Goal: Task Accomplishment & Management: Use online tool/utility

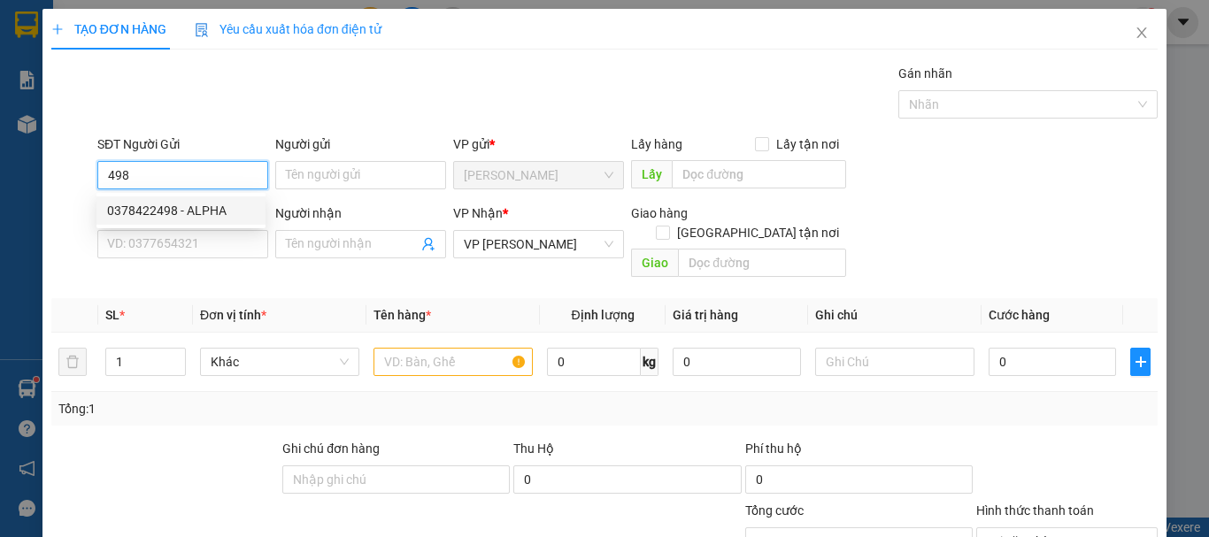
click at [210, 211] on div "0378422498 - ALPHA" at bounding box center [181, 210] width 148 height 19
type input "0378422498"
type input "ALPHA"
type input "30.000"
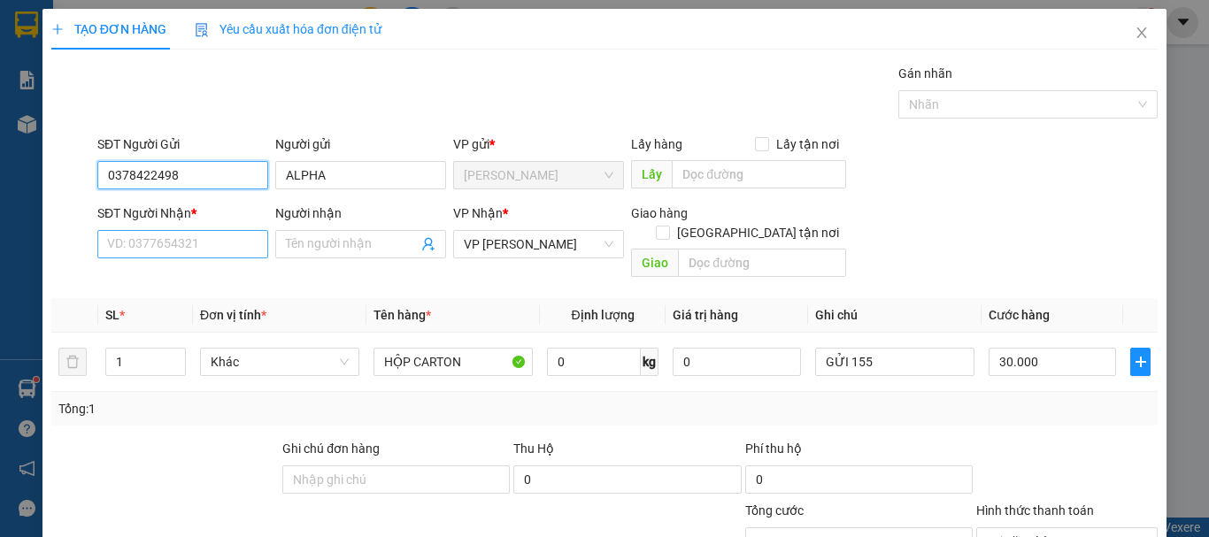
type input "0378422498"
click at [189, 240] on input "SĐT Người Nhận *" at bounding box center [182, 244] width 171 height 28
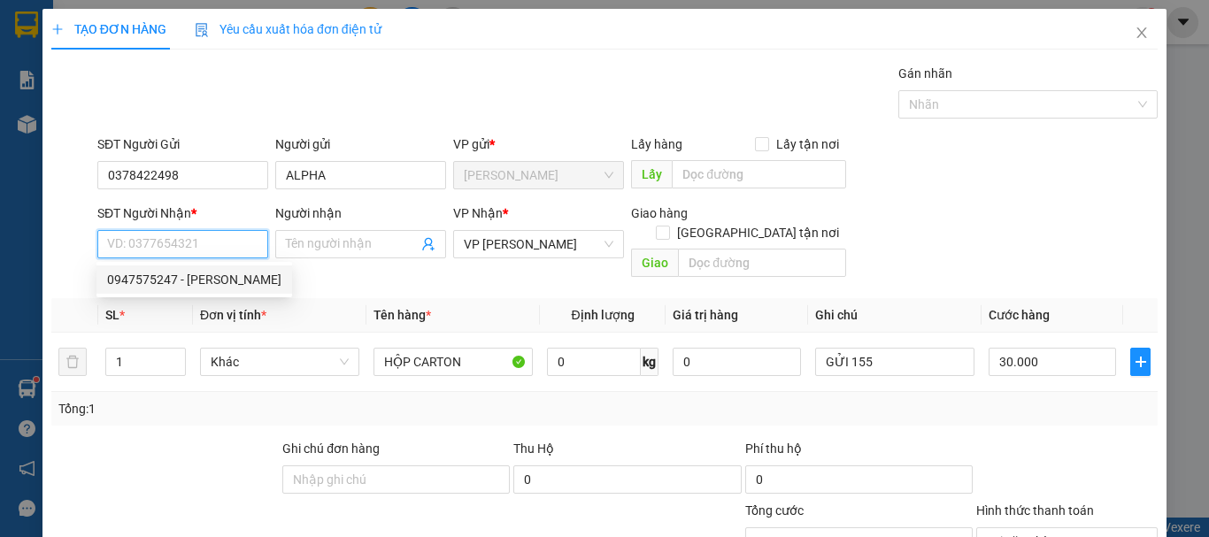
click at [191, 271] on div "0947575247 - [PERSON_NAME]" at bounding box center [194, 279] width 174 height 19
type input "0947575247"
type input "VƯƠNG"
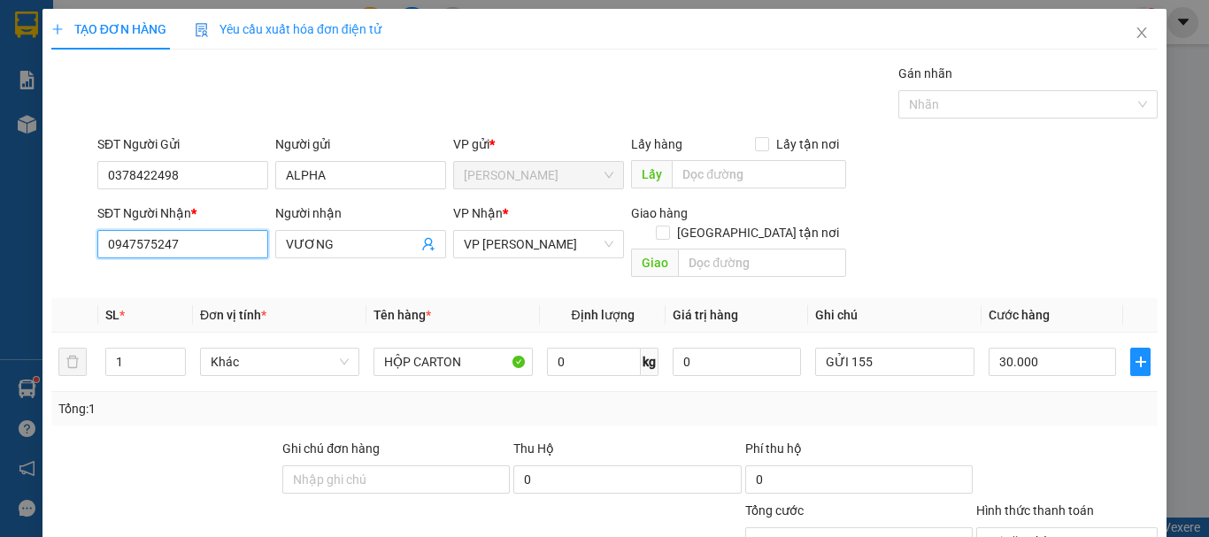
scroll to position [173, 0]
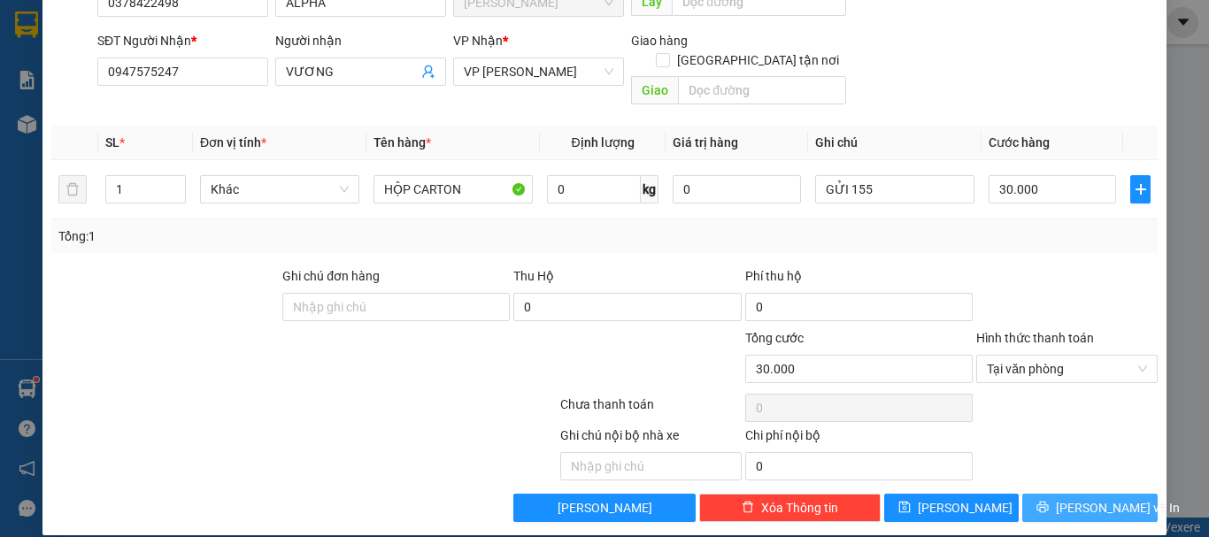
click at [1061, 494] on button "[PERSON_NAME] và In" at bounding box center [1089, 508] width 135 height 28
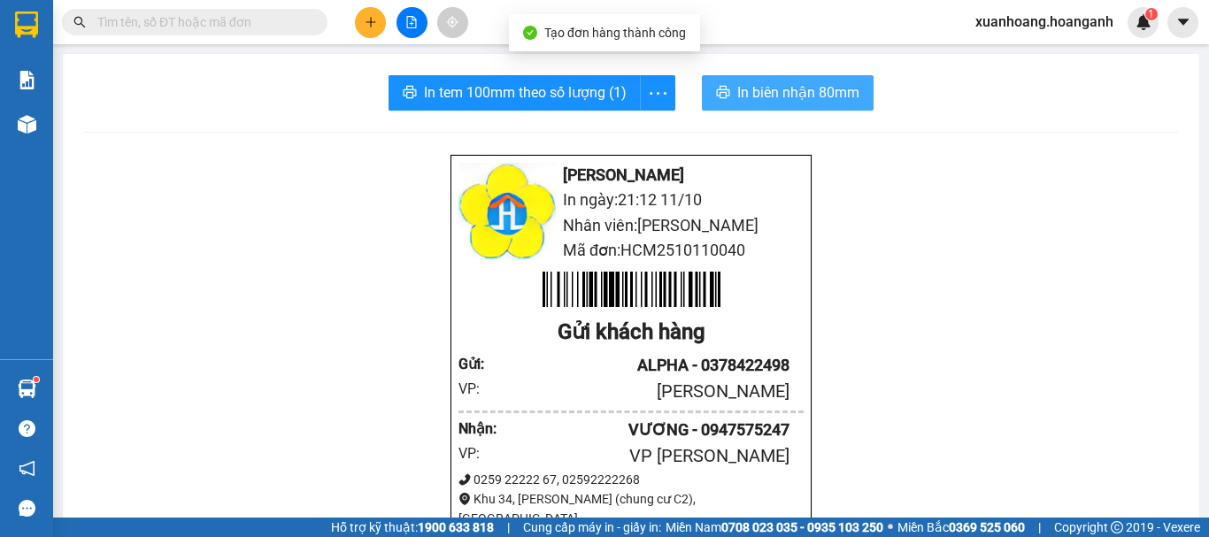
click at [783, 85] on span "In biên nhận 80mm" at bounding box center [798, 92] width 122 height 22
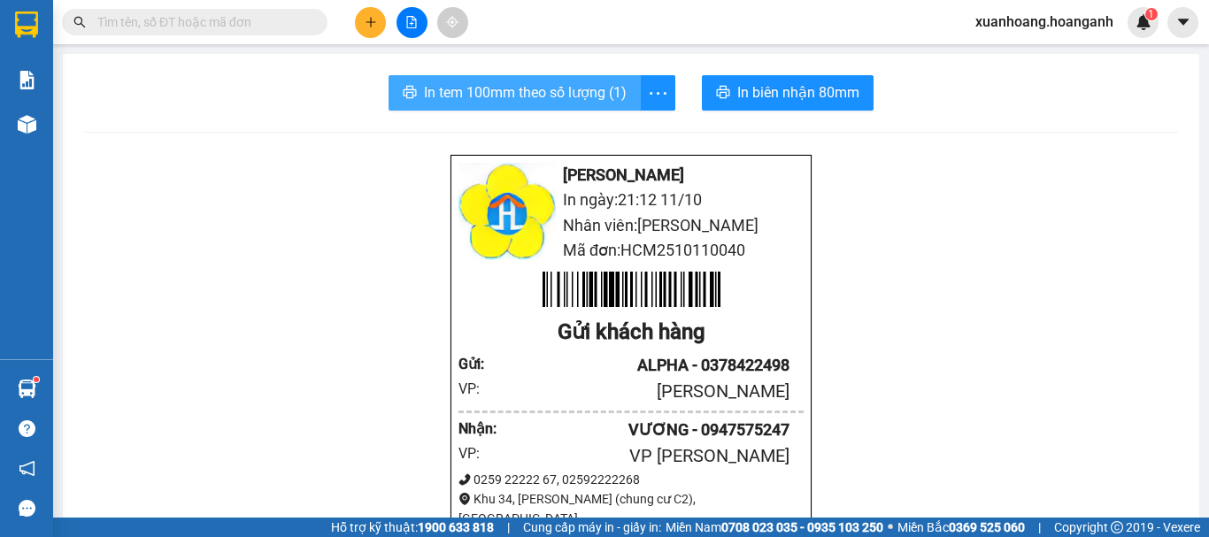
click at [513, 94] on span "In tem 100mm theo số lượng (1)" at bounding box center [525, 92] width 203 height 22
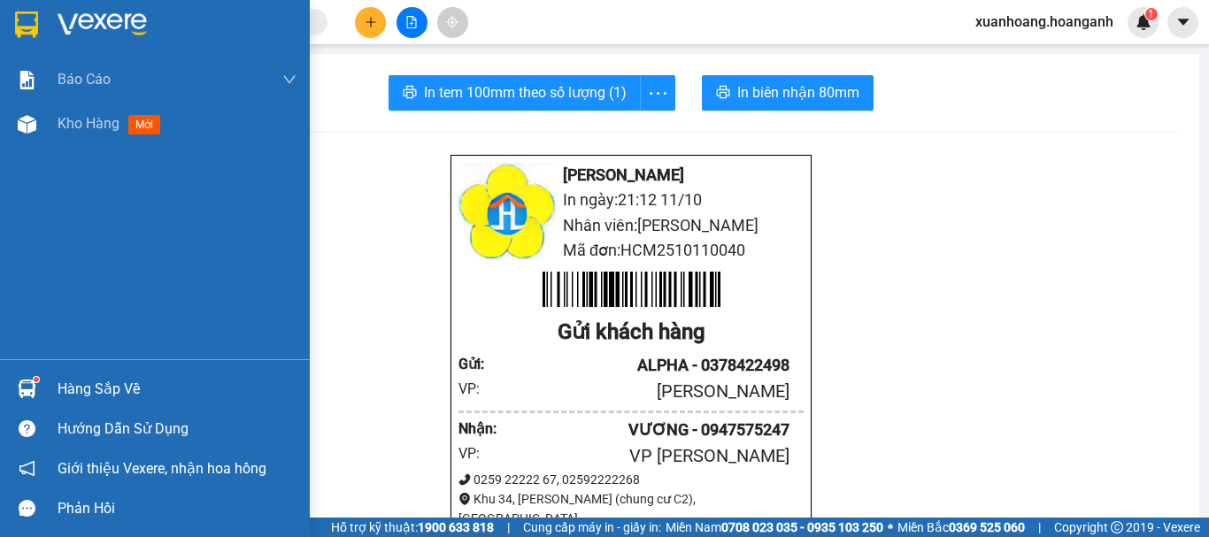
click at [12, 19] on div at bounding box center [27, 24] width 31 height 31
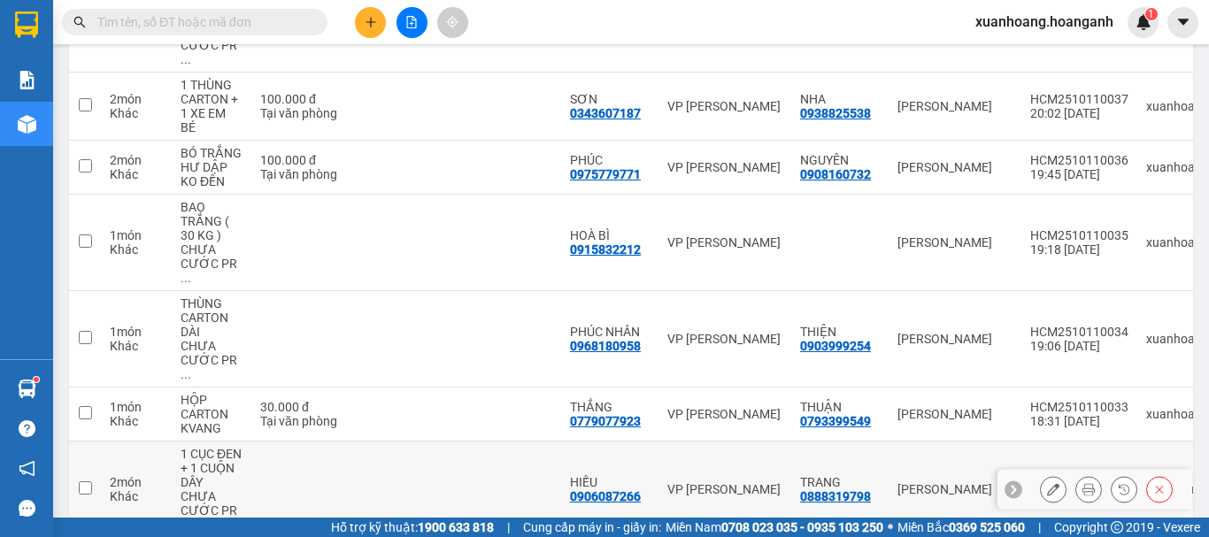
scroll to position [526, 0]
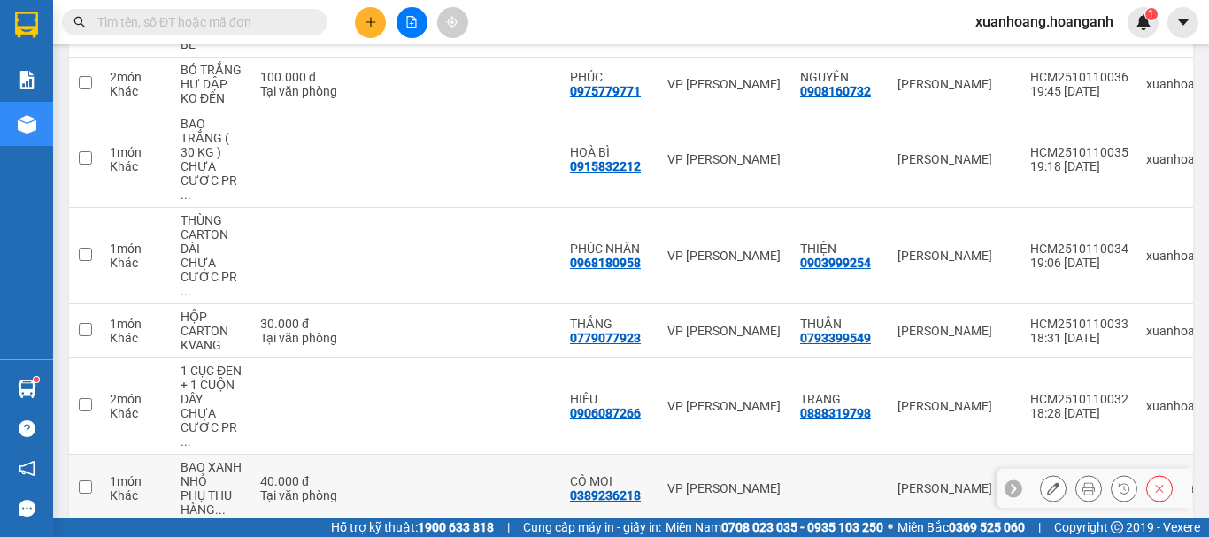
drag, startPoint x: 595, startPoint y: 408, endPoint x: 501, endPoint y: 416, distance: 94.2
click at [501, 455] on td at bounding box center [508, 489] width 106 height 68
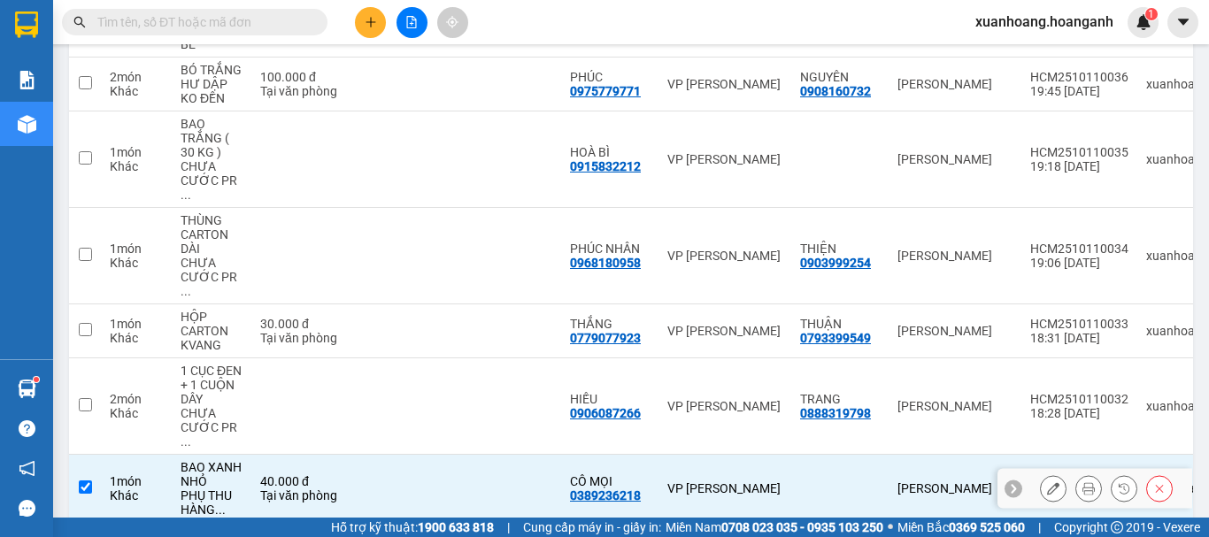
click at [592, 489] on div "0389236218" at bounding box center [605, 496] width 71 height 14
click at [598, 489] on div "0389236218" at bounding box center [605, 496] width 71 height 14
click at [82, 481] on input "checkbox" at bounding box center [85, 487] width 13 height 13
checkbox input "false"
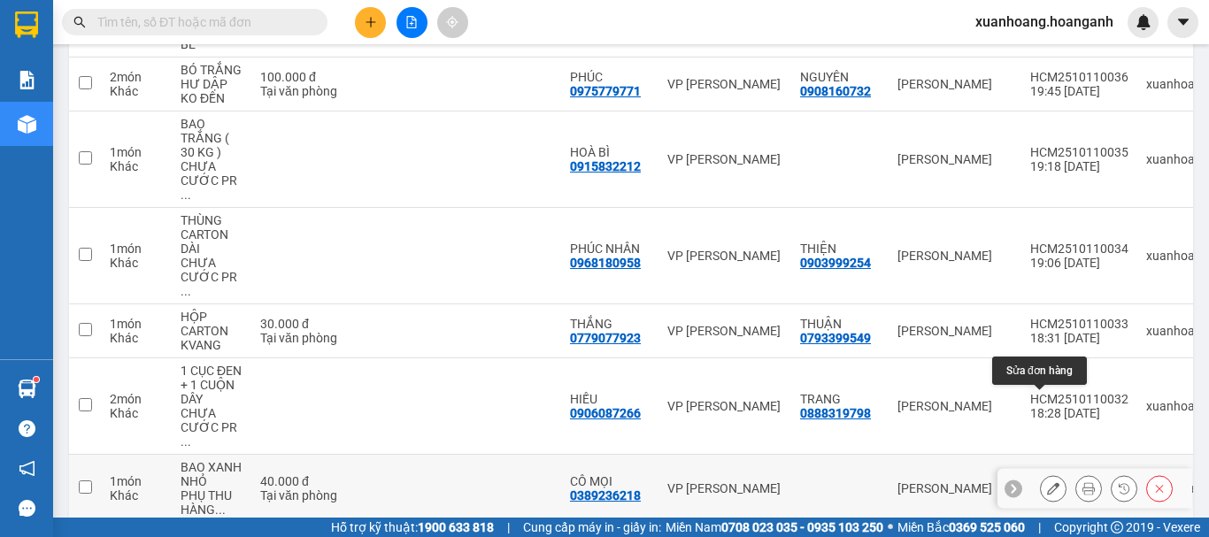
click at [1047, 482] on icon at bounding box center [1053, 488] width 12 height 12
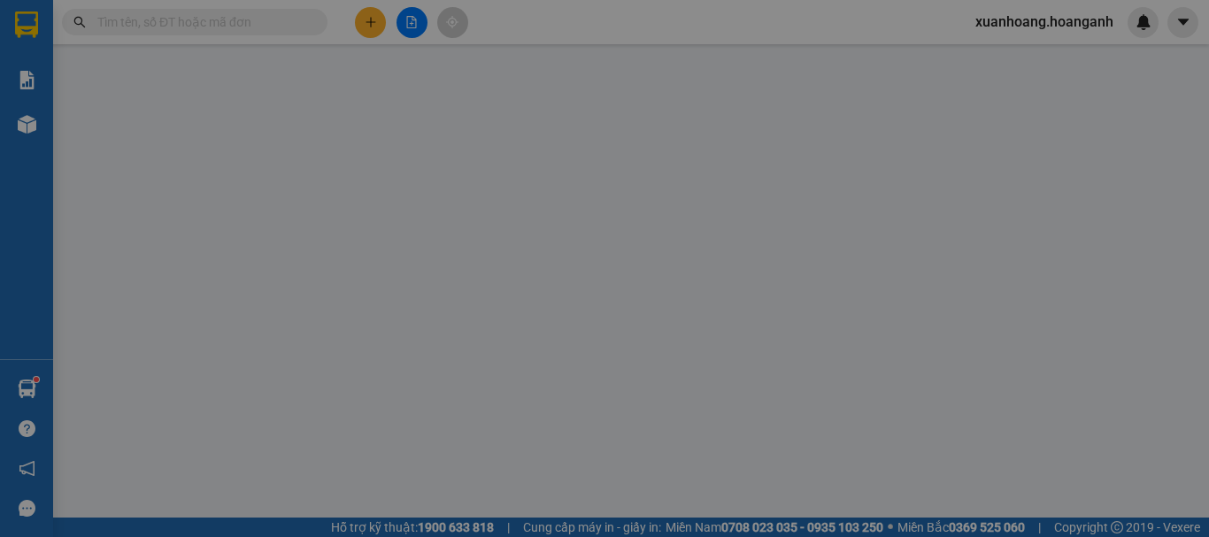
type input "0389236218"
type input "CÔ MỌI"
type input "0"
type input "40.000"
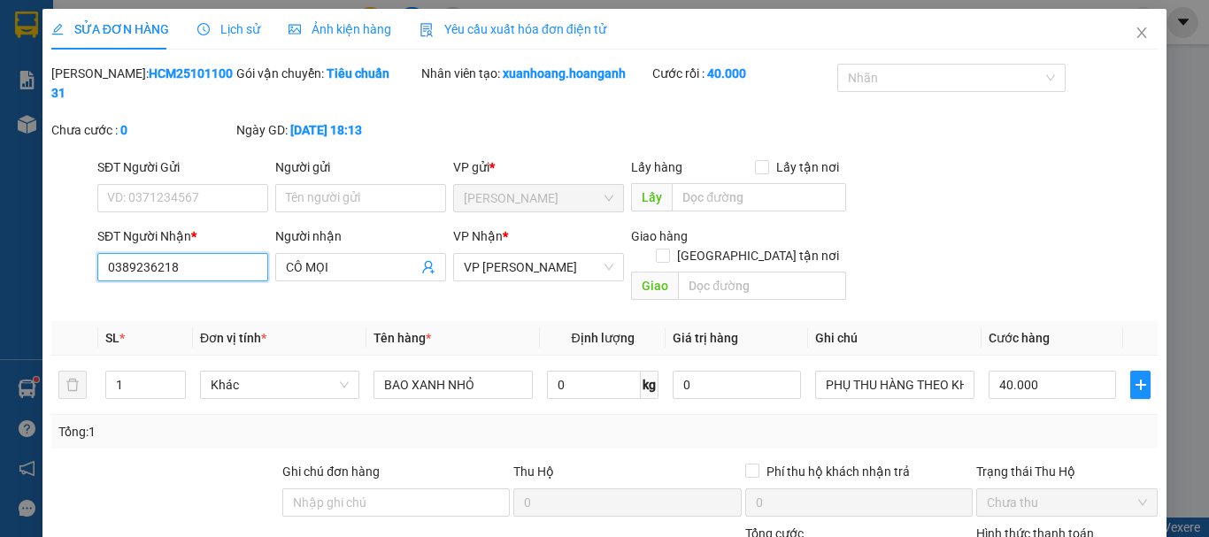
drag, startPoint x: 198, startPoint y: 236, endPoint x: 23, endPoint y: 248, distance: 175.6
click at [23, 248] on div "SỬA ĐƠN HÀNG Lịch sử Ảnh kiện hàng Yêu cầu xuất hóa đơn điện tử Total Paid Fee …" at bounding box center [604, 268] width 1209 height 537
click at [1135, 35] on icon "close" at bounding box center [1142, 33] width 14 height 14
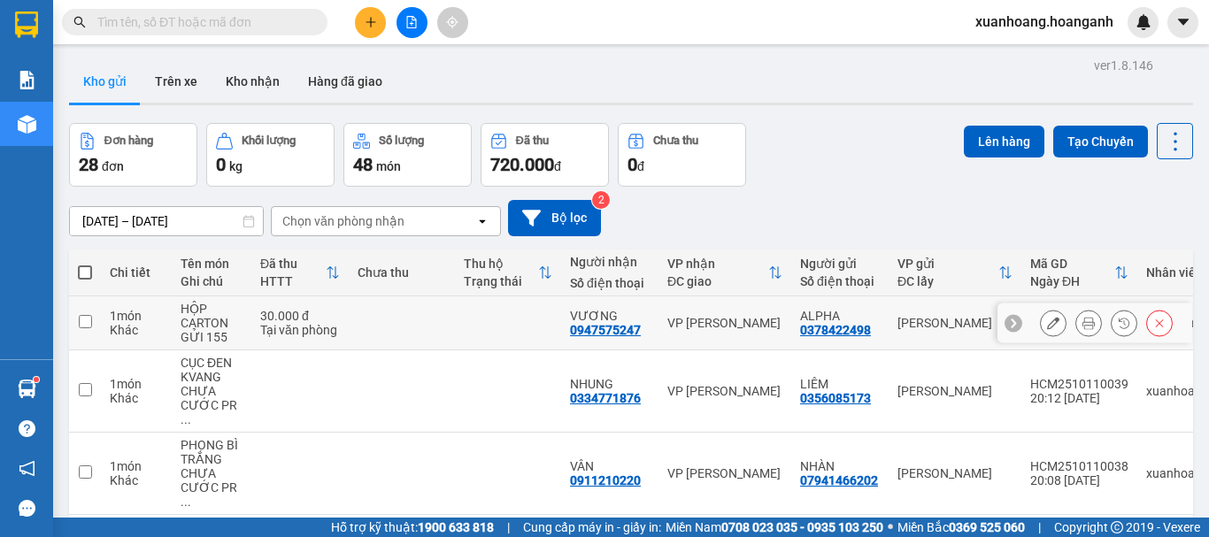
click at [1047, 328] on icon at bounding box center [1053, 323] width 12 height 12
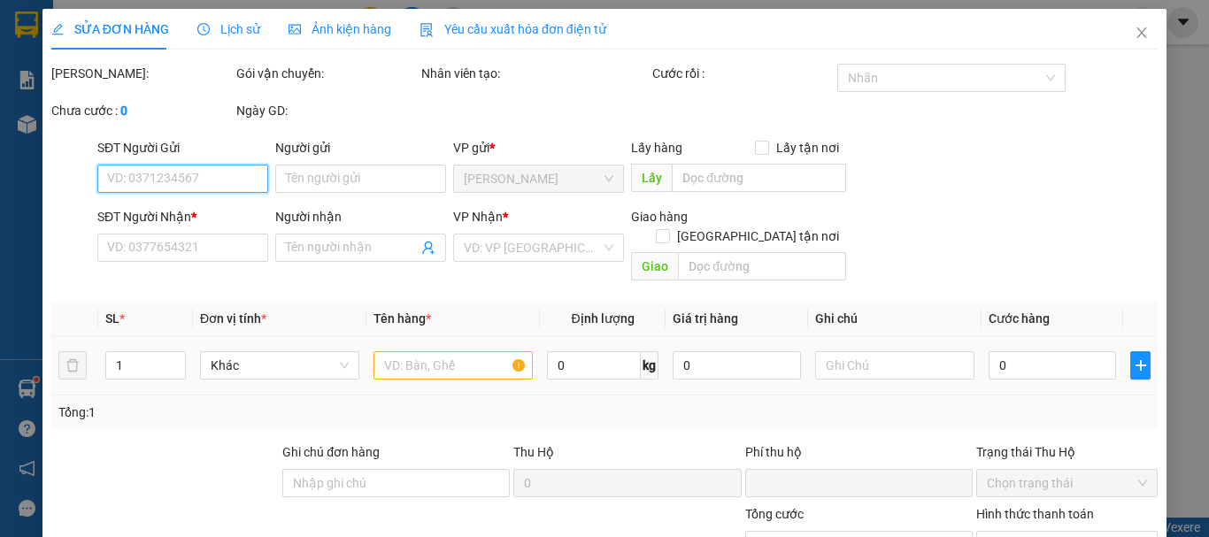
type input "0378422498"
type input "ALPHA"
type input "0947575247"
type input "VƯƠNG"
type input "0"
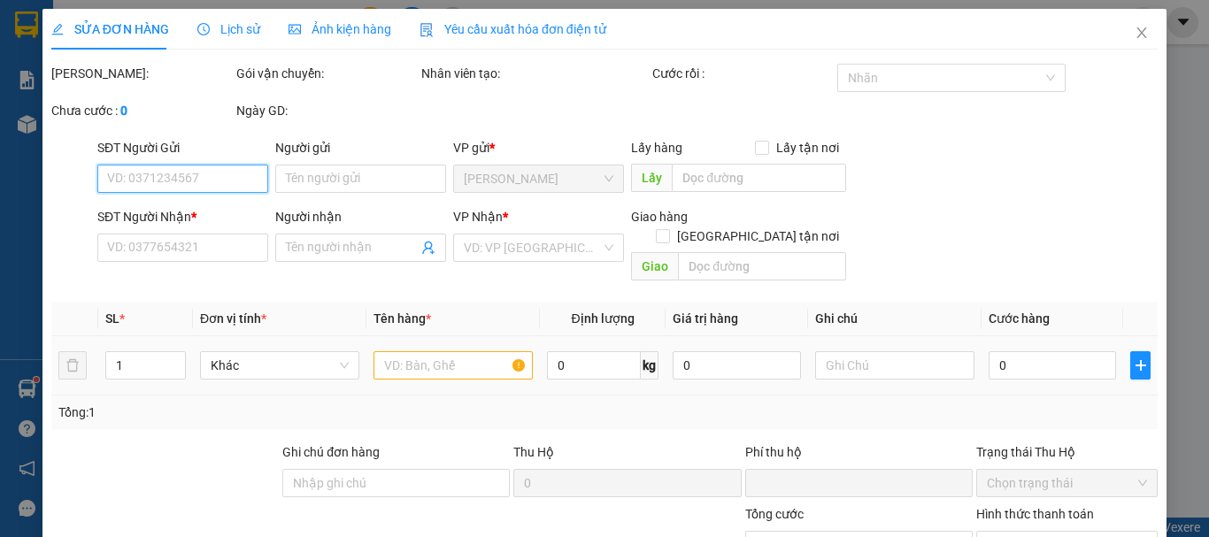
type input "30.000"
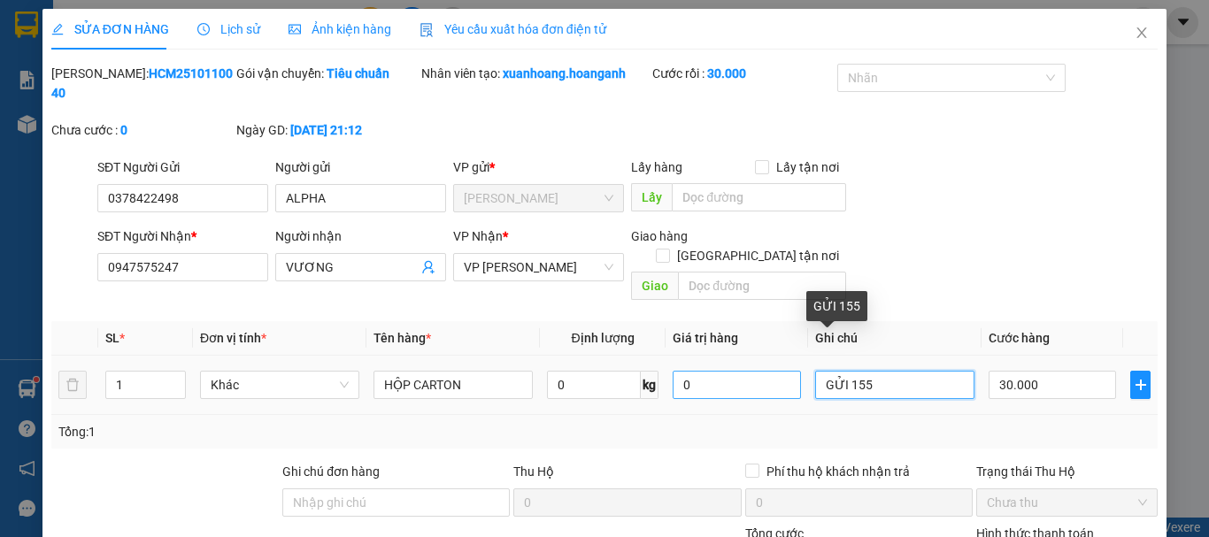
drag, startPoint x: 895, startPoint y: 347, endPoint x: 779, endPoint y: 359, distance: 116.6
click at [779, 359] on tr "1 Khác HỘP CARTON 0 kg 0 GỬI 155 30.000" at bounding box center [604, 385] width 1106 height 59
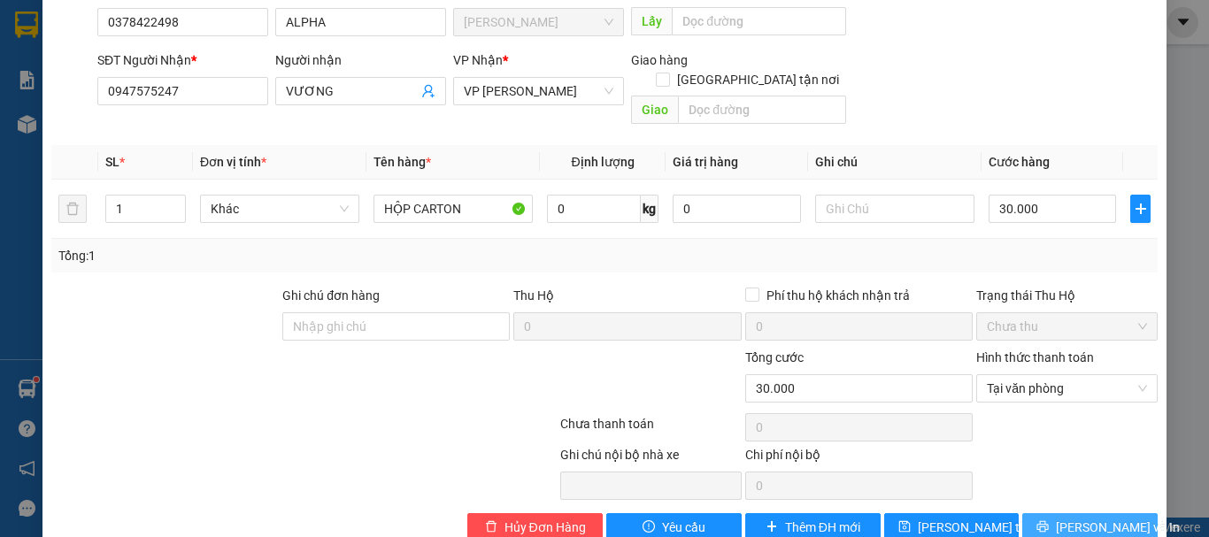
click at [1049, 520] on span "printer" at bounding box center [1043, 527] width 12 height 14
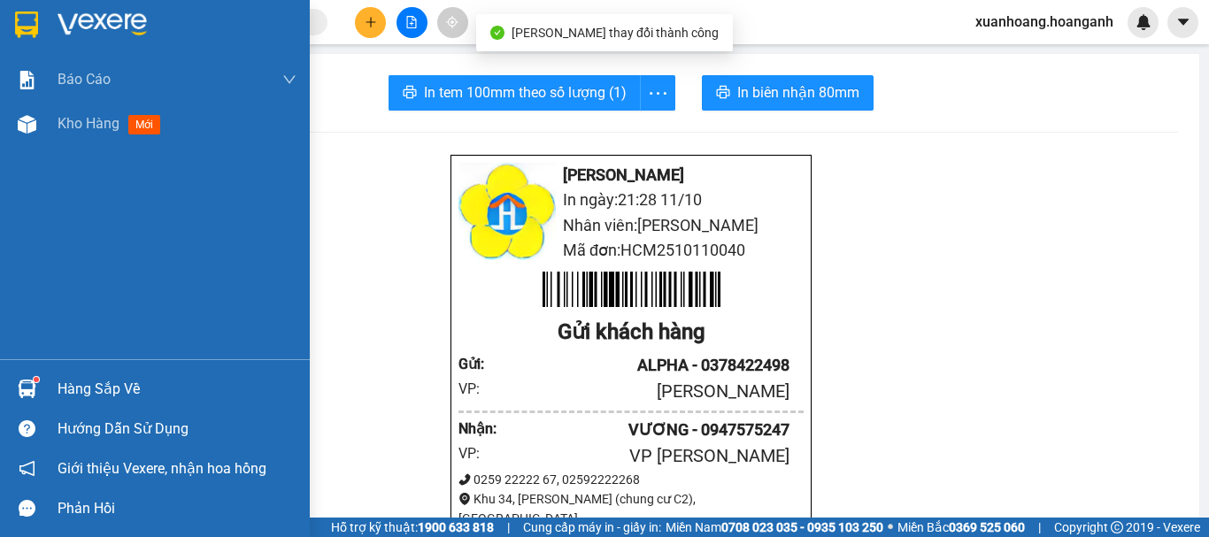
click at [19, 26] on img at bounding box center [26, 25] width 23 height 27
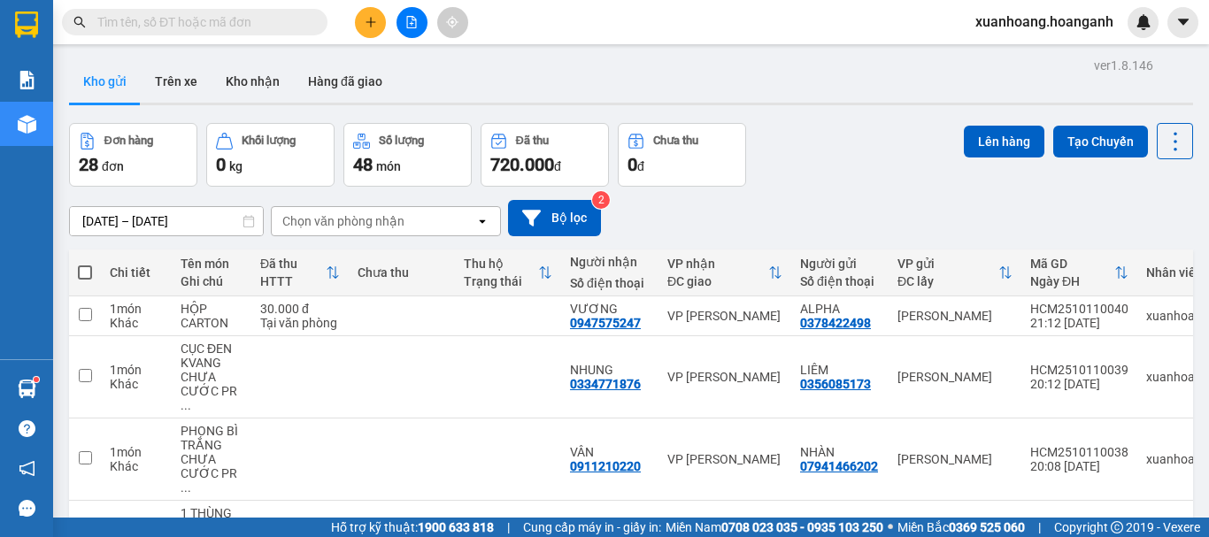
click at [83, 270] on span at bounding box center [85, 273] width 14 height 14
click at [85, 264] on input "checkbox" at bounding box center [85, 264] width 0 height 0
checkbox input "true"
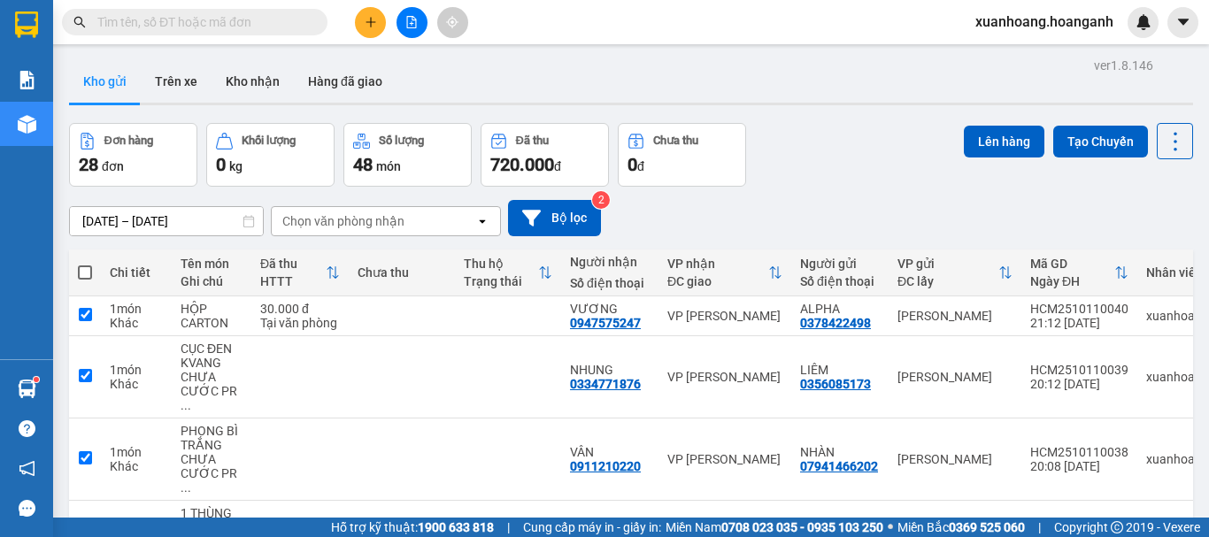
checkbox input "true"
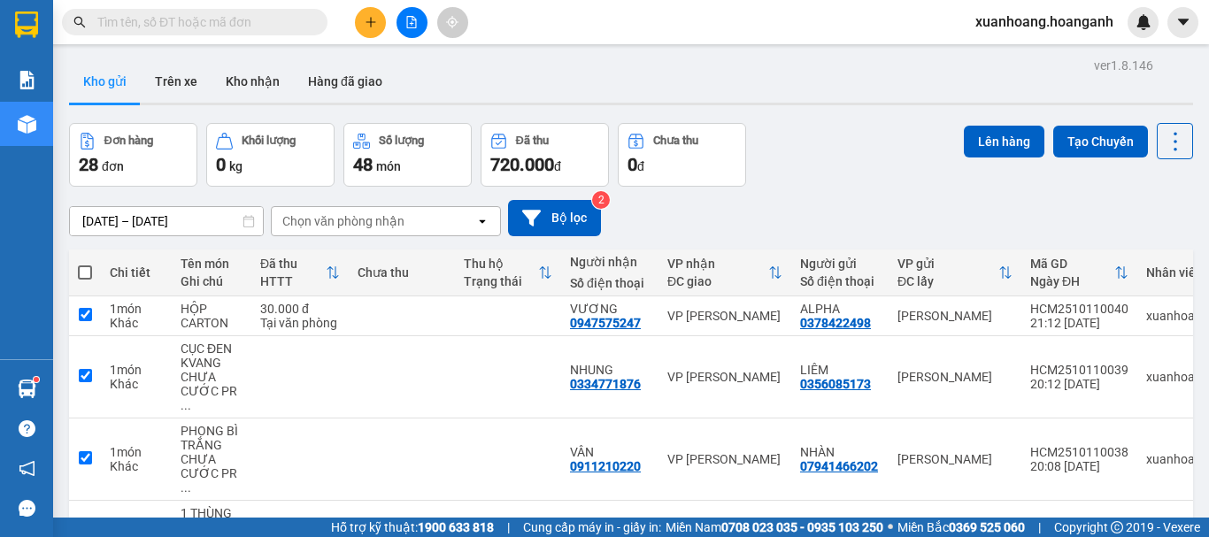
checkbox input "true"
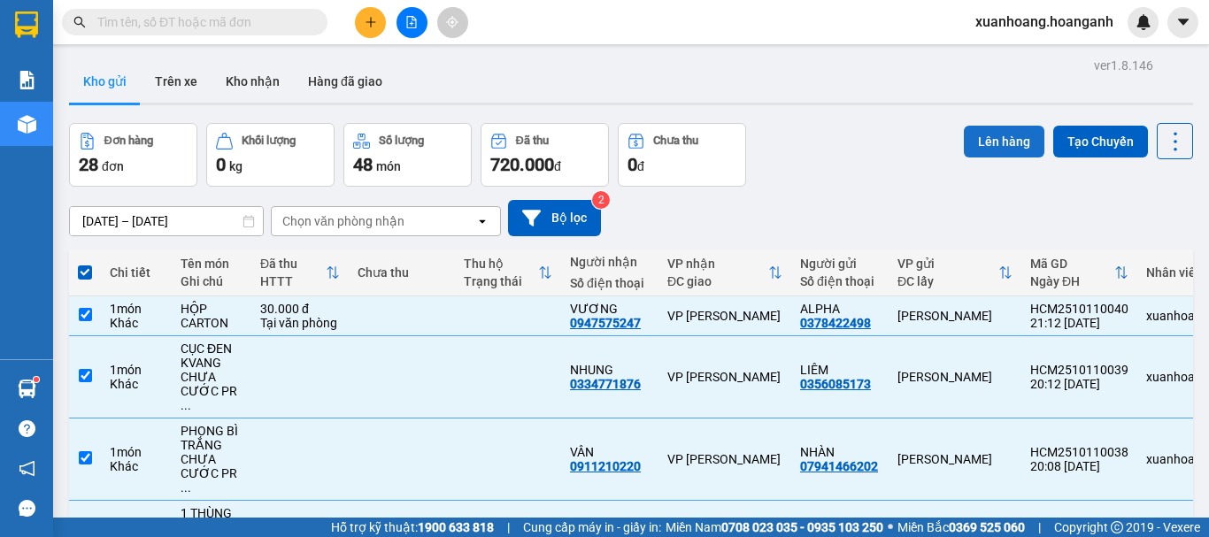
click at [974, 147] on button "Lên hàng" at bounding box center [1004, 142] width 81 height 32
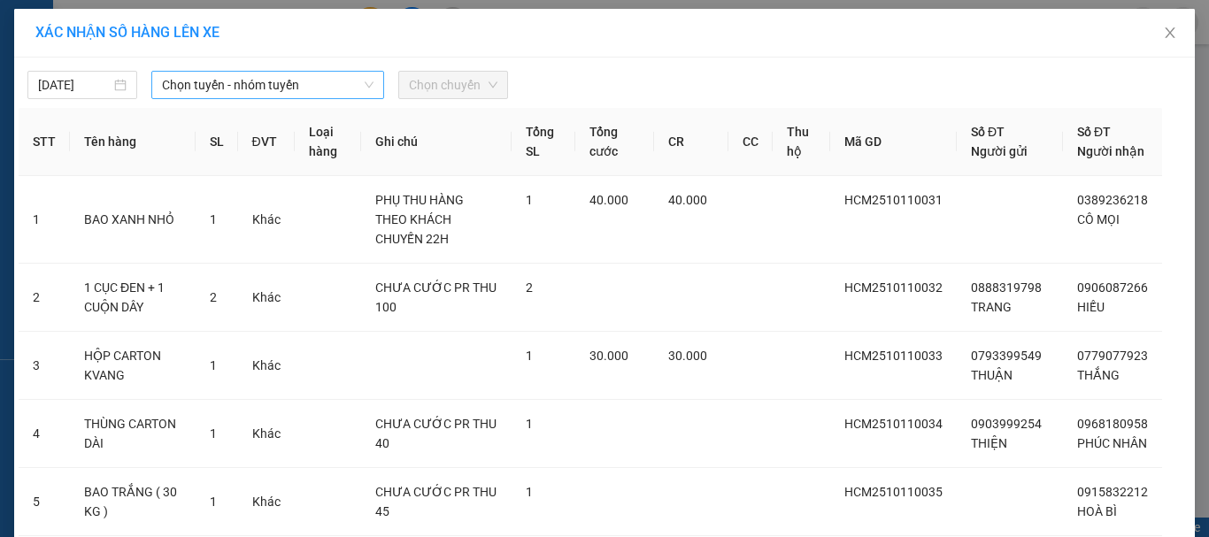
click at [279, 91] on span "Chọn tuyến - nhóm tuyến" at bounding box center [268, 85] width 212 height 27
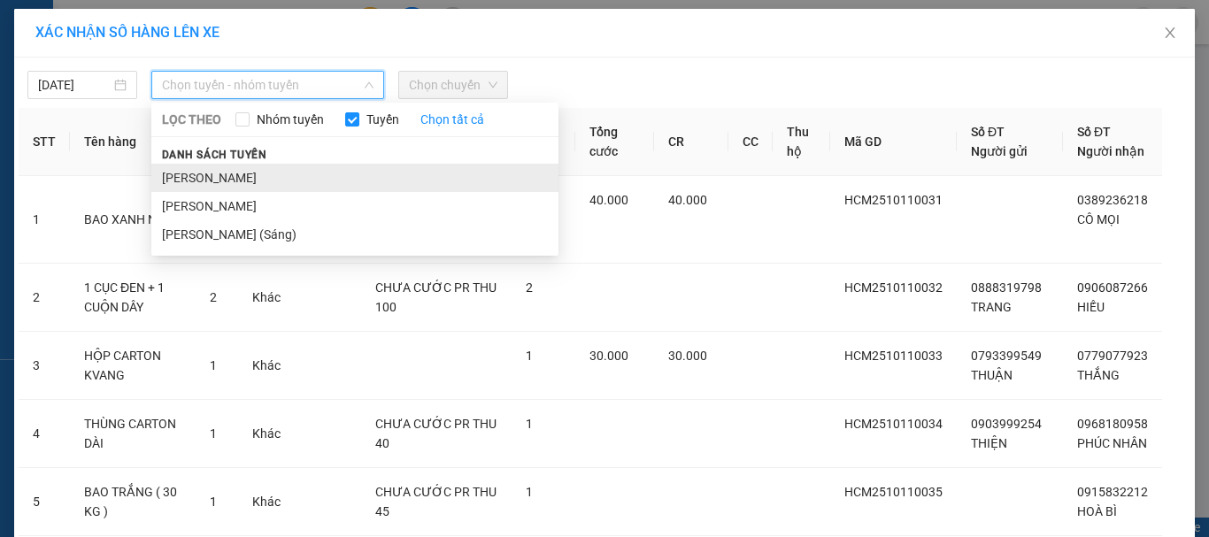
click at [268, 171] on li "[PERSON_NAME]" at bounding box center [354, 178] width 407 height 28
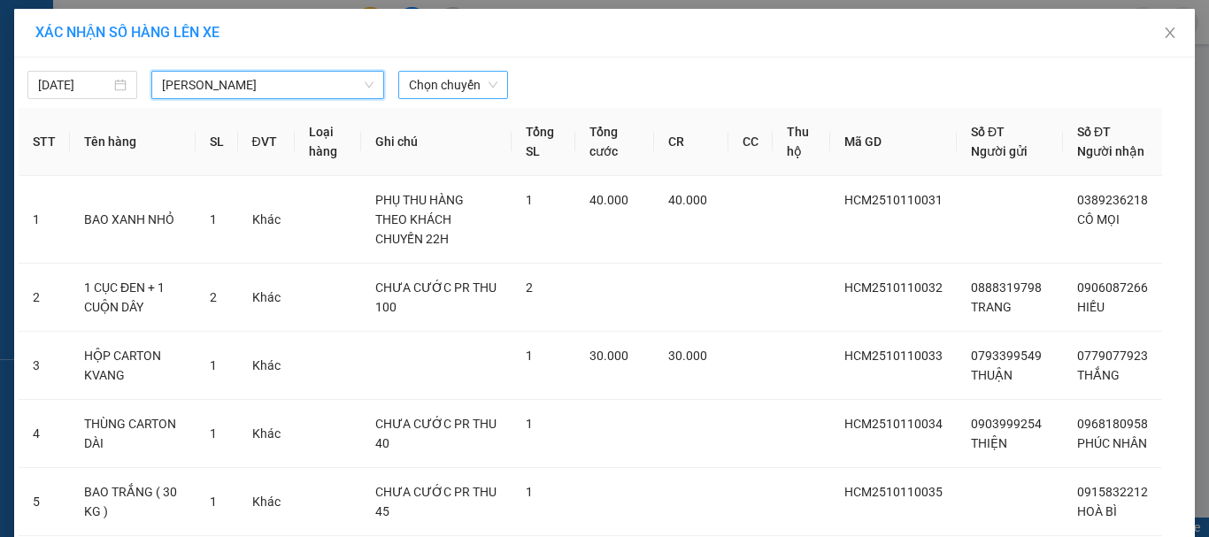
click at [474, 89] on span "Chọn chuyến" at bounding box center [453, 85] width 89 height 27
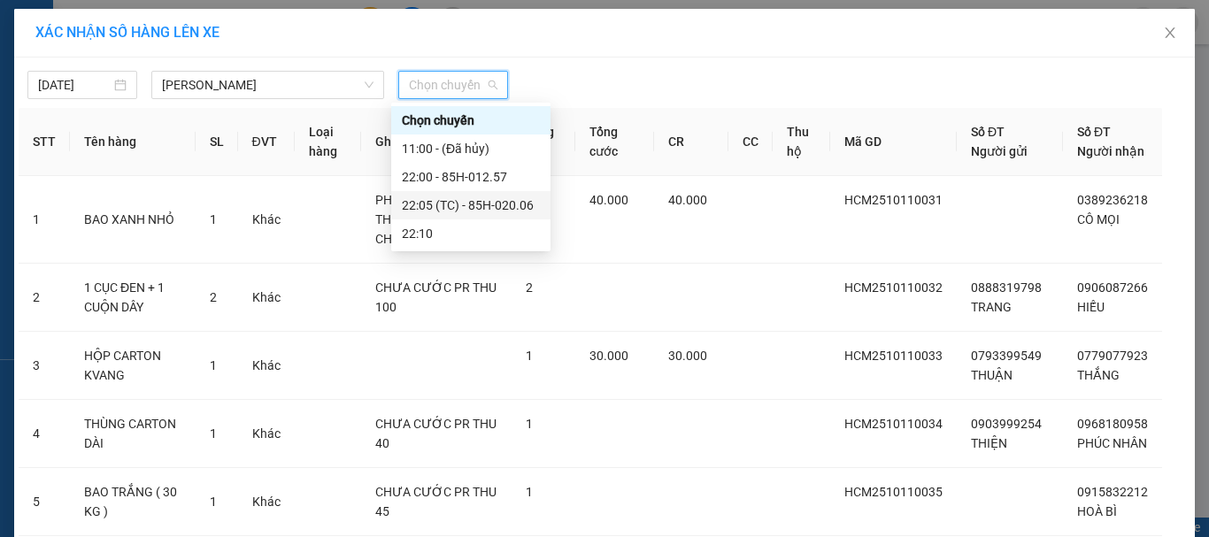
click at [474, 197] on div "22:05 (TC) - 85H-020.06" at bounding box center [471, 205] width 138 height 19
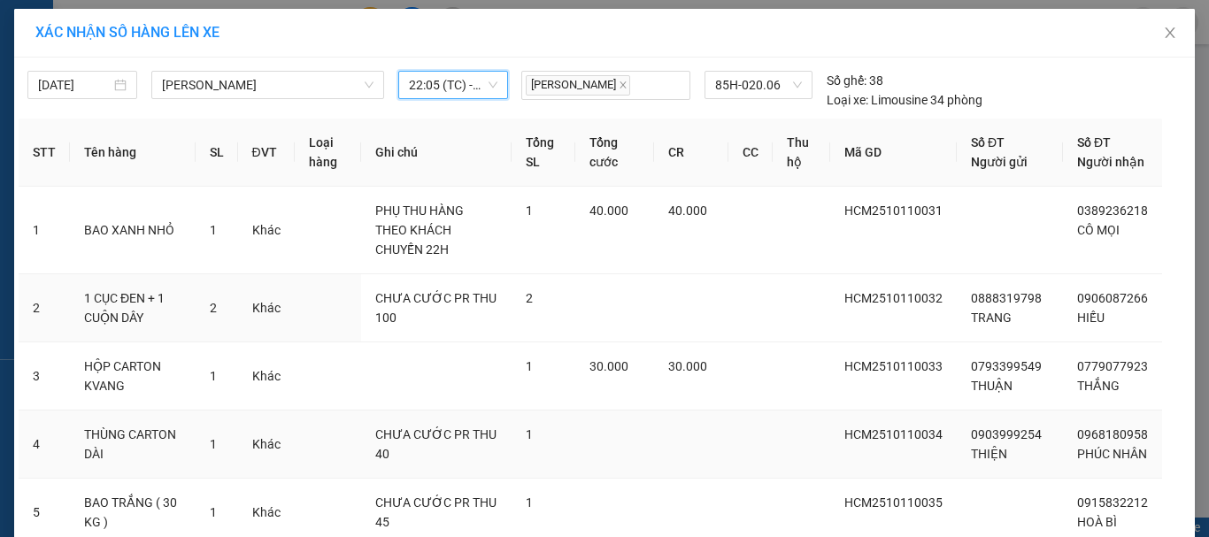
scroll to position [480, 0]
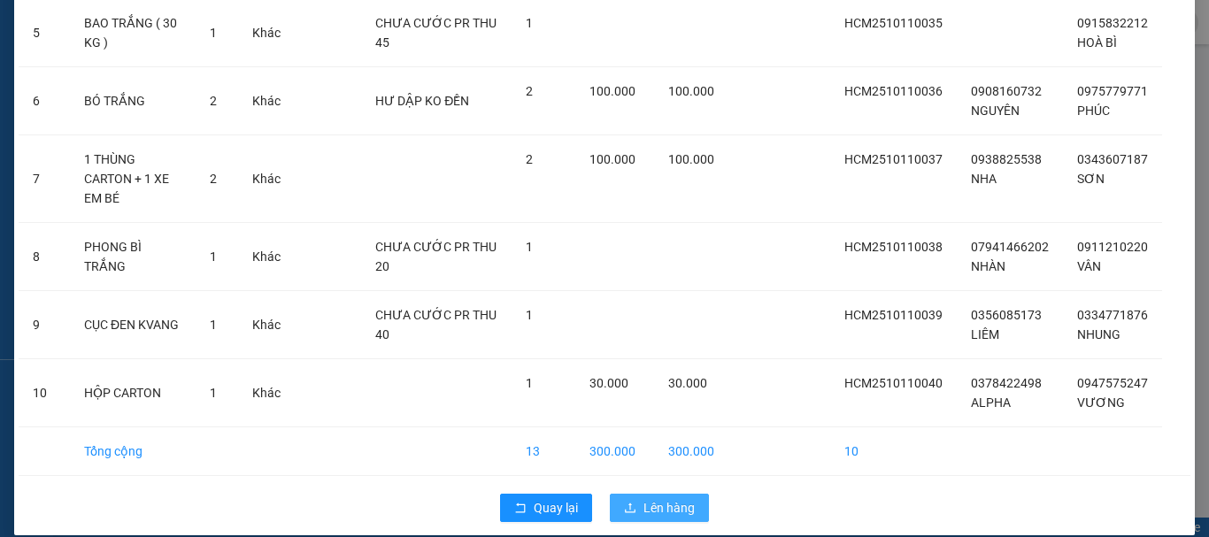
click at [647, 498] on span "Lên hàng" at bounding box center [669, 507] width 51 height 19
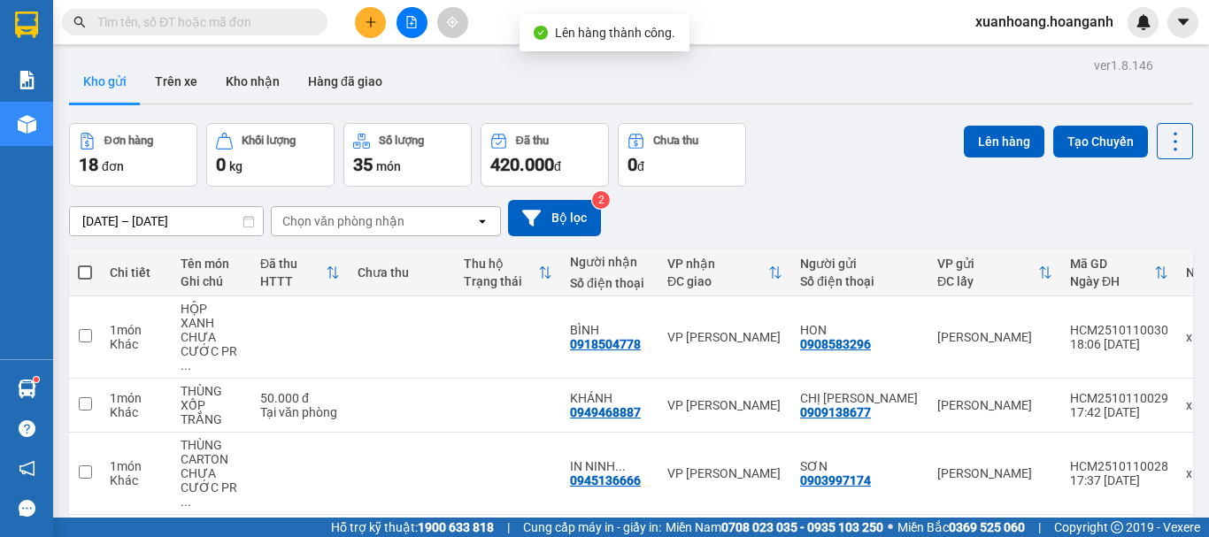
click at [84, 274] on span at bounding box center [85, 273] width 14 height 14
click at [85, 264] on input "checkbox" at bounding box center [85, 264] width 0 height 0
checkbox input "true"
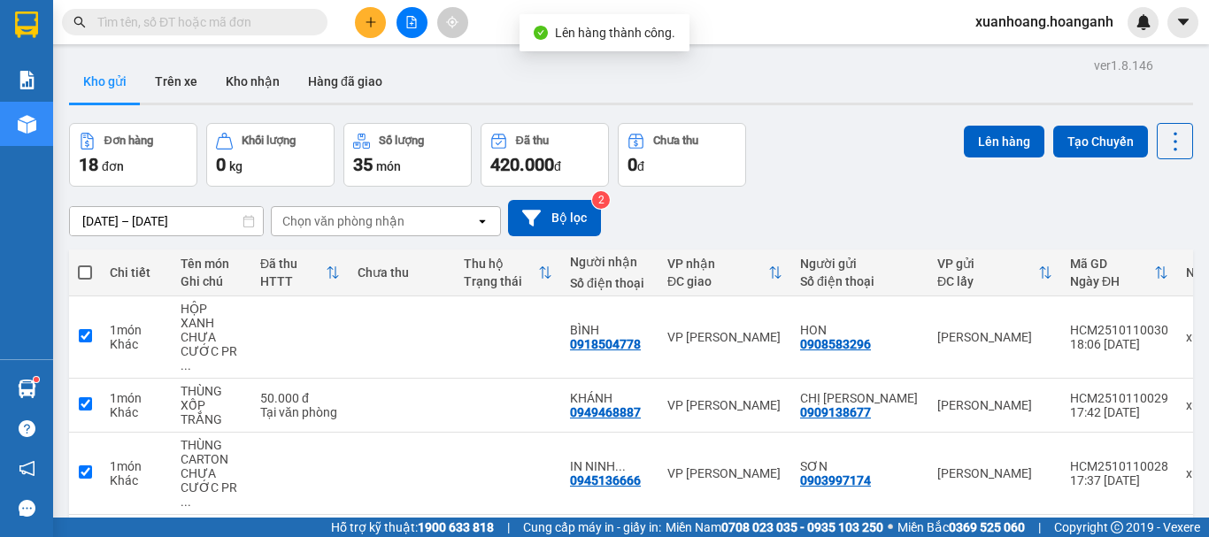
checkbox input "true"
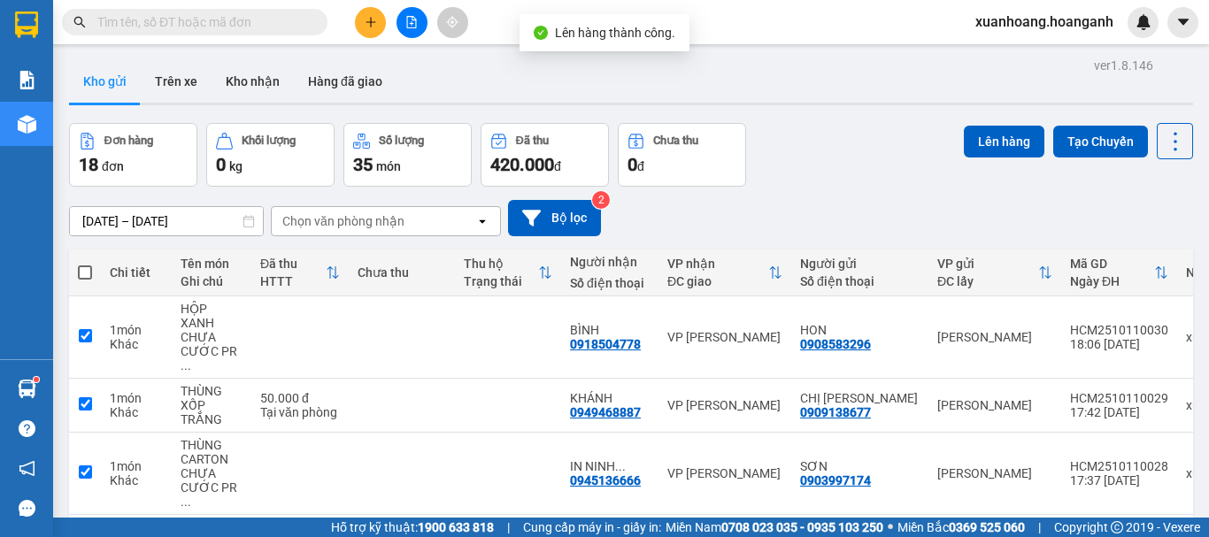
checkbox input "true"
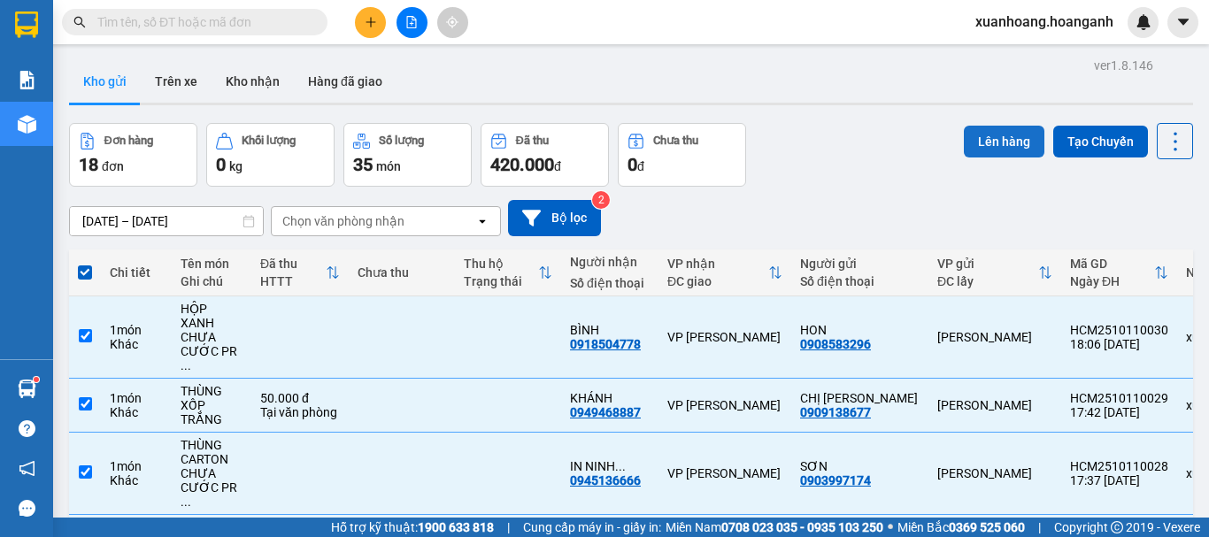
click at [1003, 141] on button "Lên hàng" at bounding box center [1004, 142] width 81 height 32
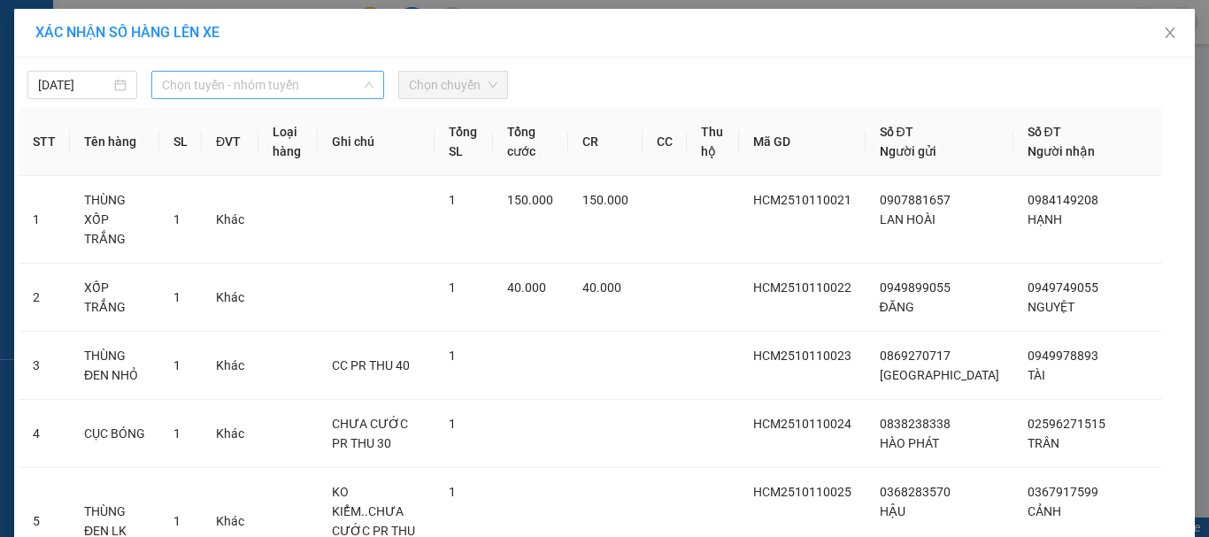
click at [330, 83] on span "Chọn tuyến - nhóm tuyến" at bounding box center [268, 85] width 212 height 27
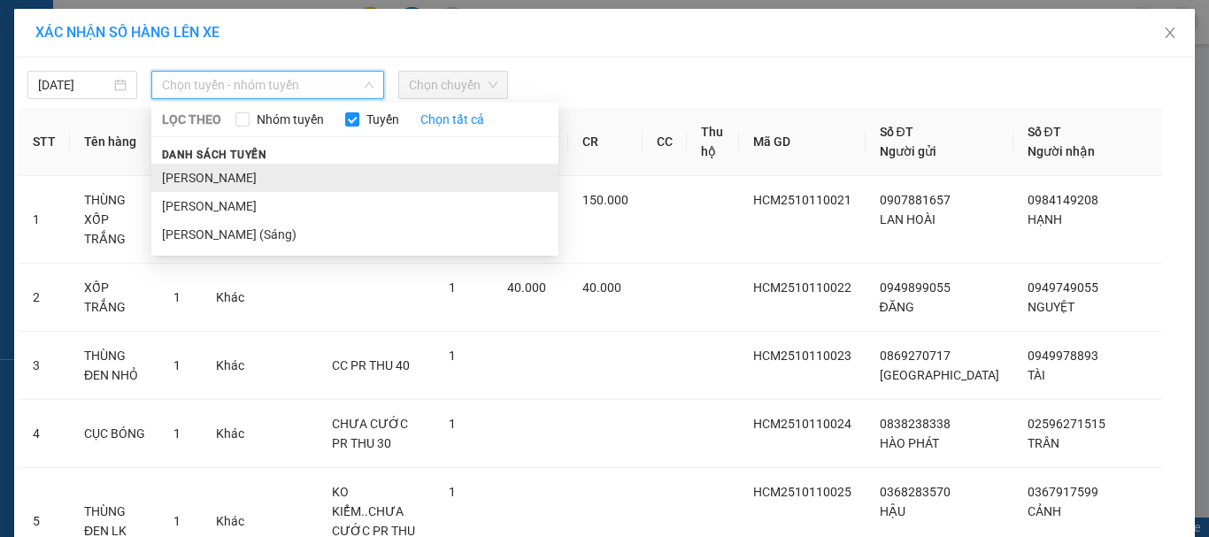
click at [315, 183] on li "[PERSON_NAME]" at bounding box center [354, 178] width 407 height 28
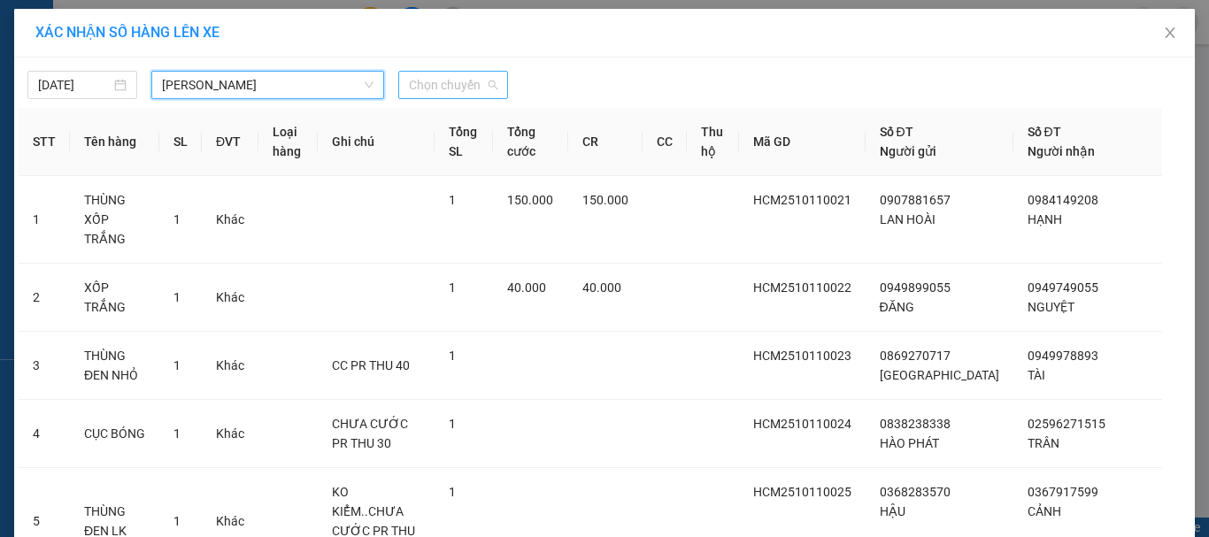
click at [462, 91] on span "Chọn chuyến" at bounding box center [453, 85] width 89 height 27
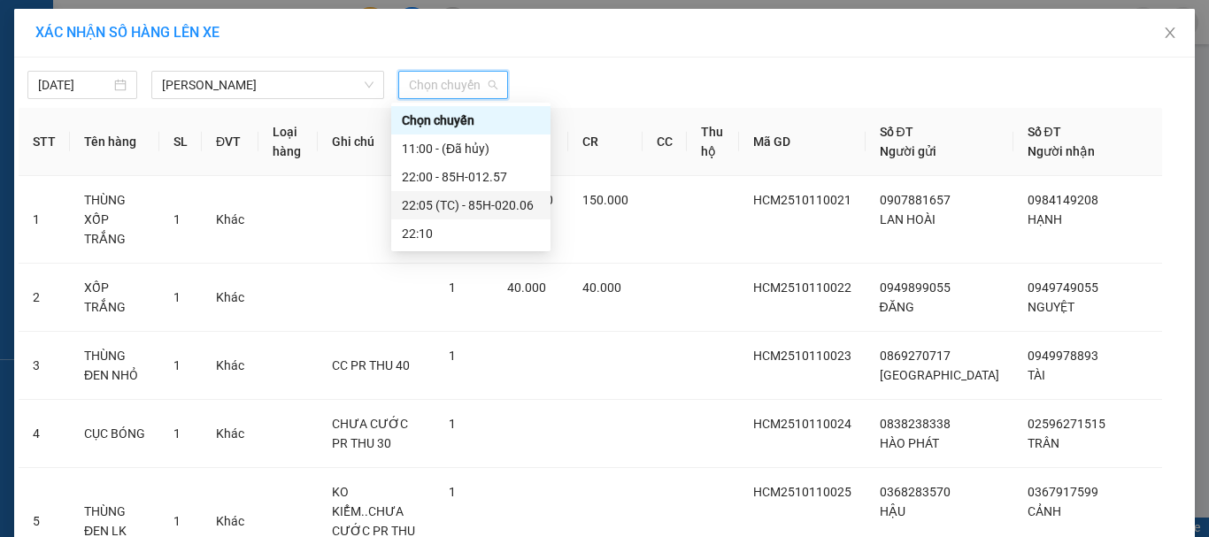
click at [476, 205] on div "22:05 (TC) - 85H-020.06" at bounding box center [471, 205] width 138 height 19
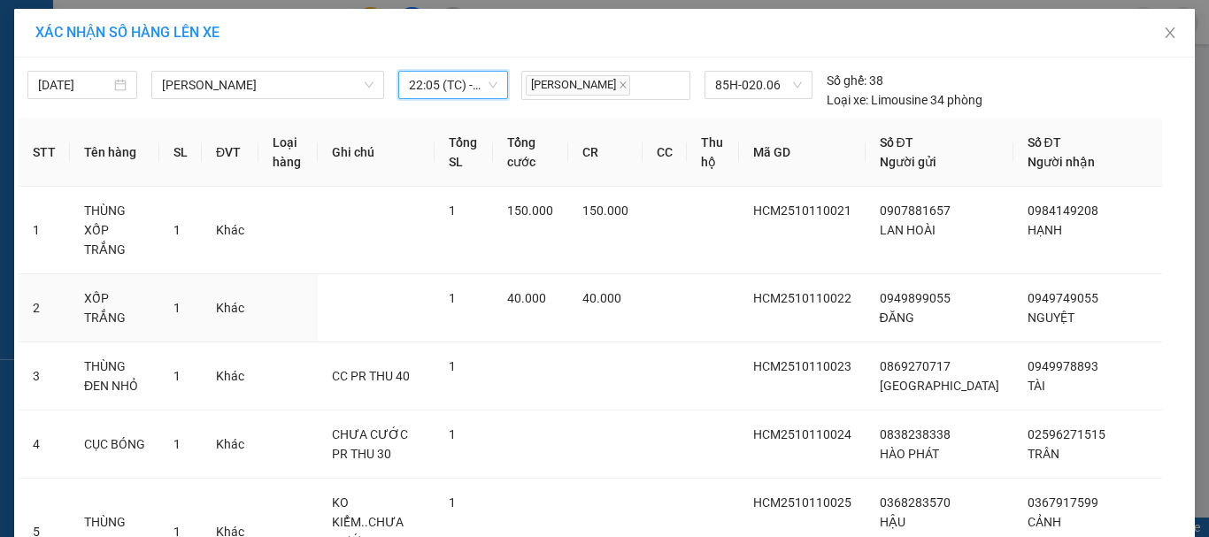
scroll to position [499, 0]
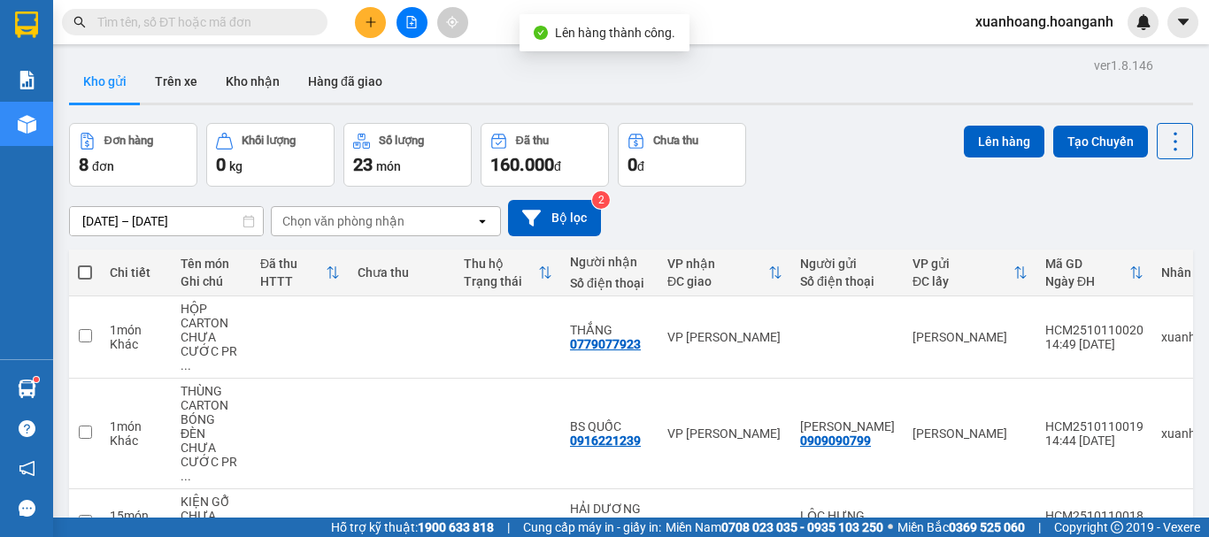
click at [86, 274] on span at bounding box center [85, 273] width 14 height 14
click at [85, 264] on input "checkbox" at bounding box center [85, 264] width 0 height 0
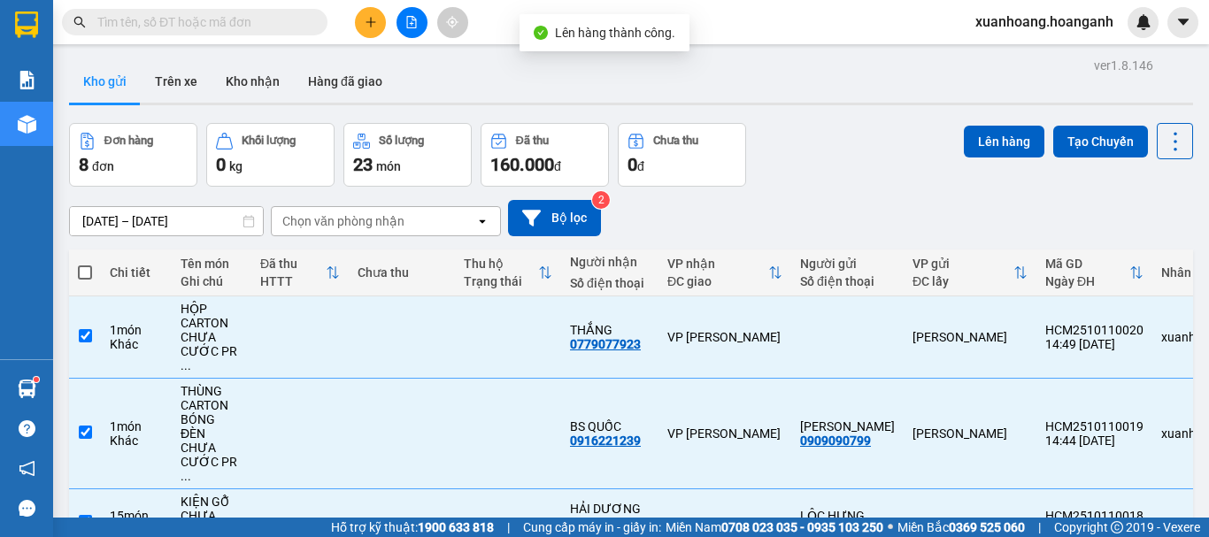
checkbox input "true"
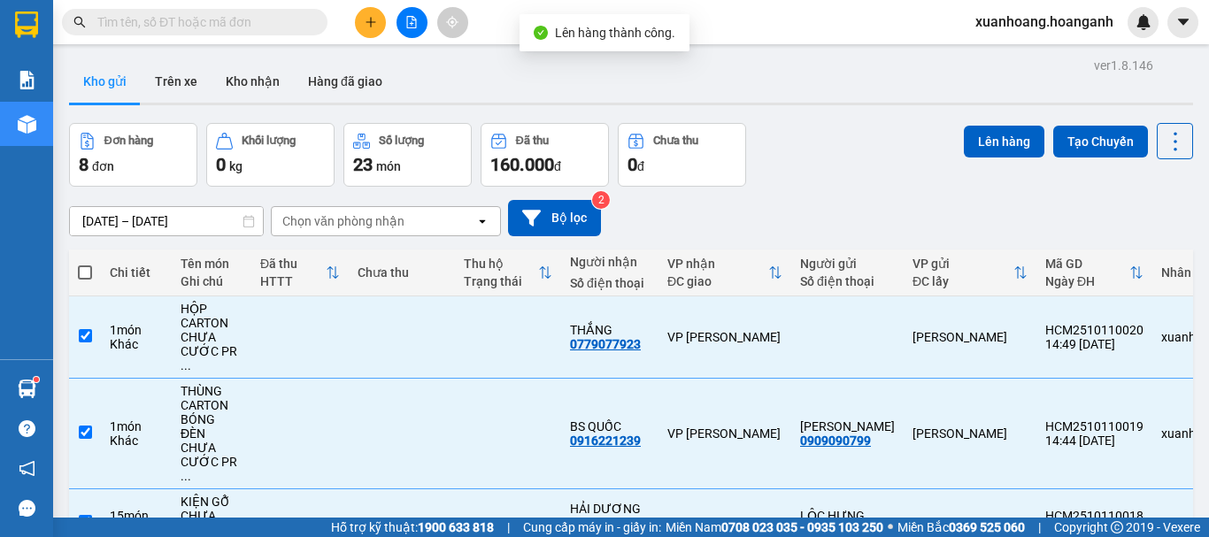
checkbox input "true"
click at [981, 140] on button "Lên hàng" at bounding box center [1004, 142] width 81 height 32
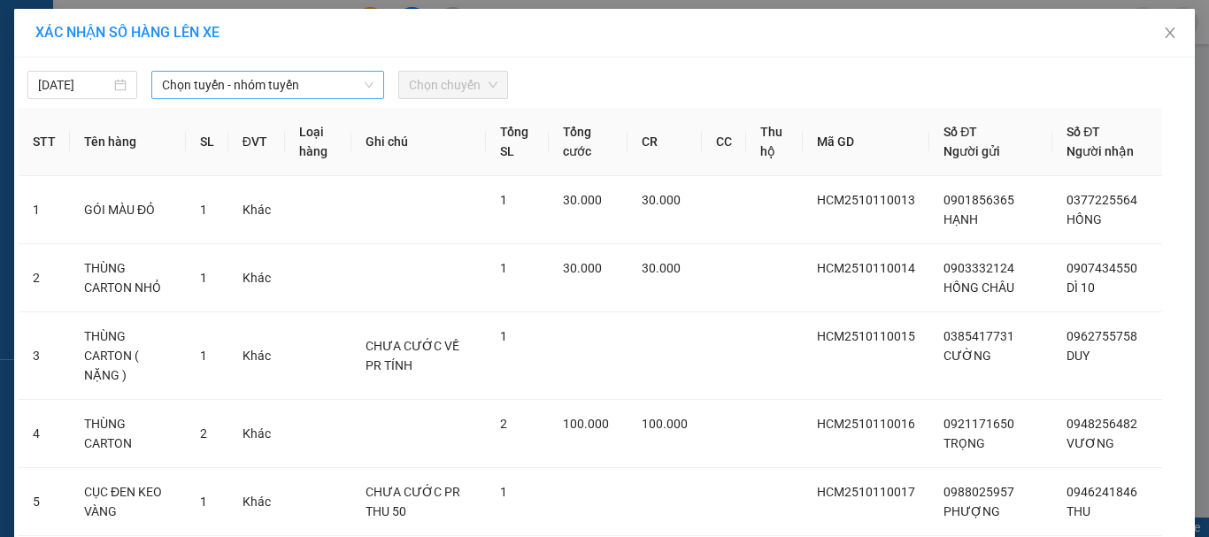
click at [267, 87] on span "Chọn tuyến - nhóm tuyến" at bounding box center [268, 85] width 212 height 27
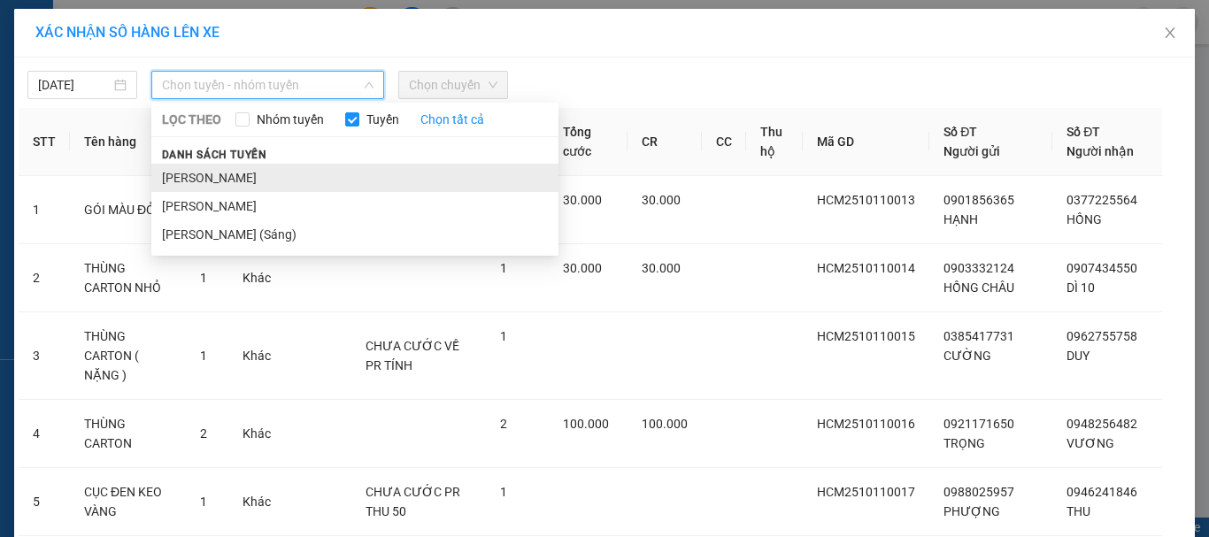
click at [261, 167] on li "[PERSON_NAME]" at bounding box center [354, 178] width 407 height 28
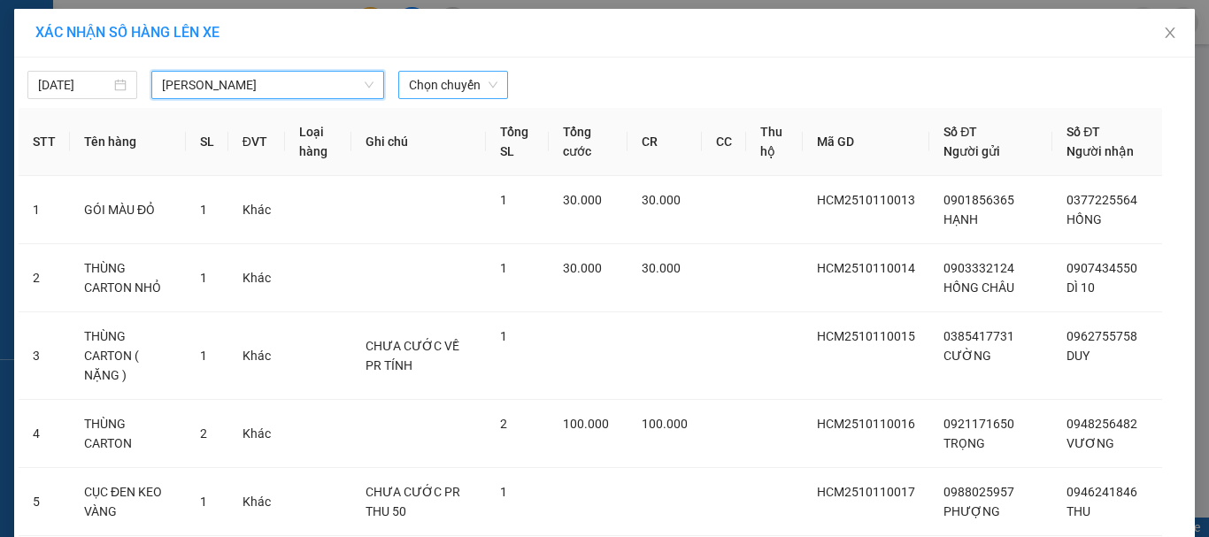
click at [420, 82] on span "Chọn chuyến" at bounding box center [453, 85] width 89 height 27
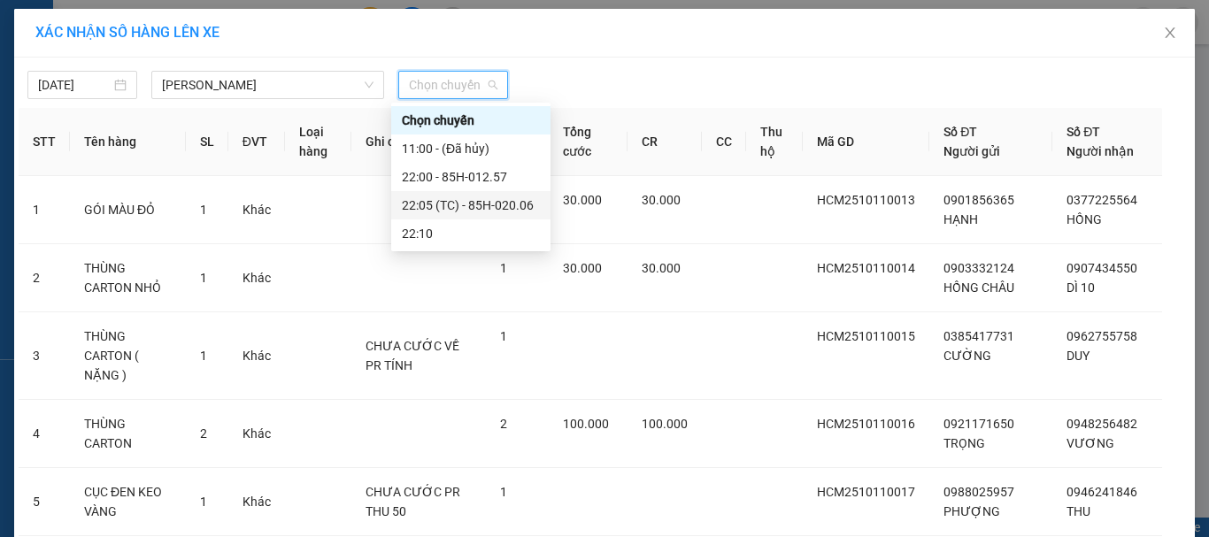
click at [461, 196] on div "22:05 (TC) - 85H-020.06" at bounding box center [471, 205] width 138 height 19
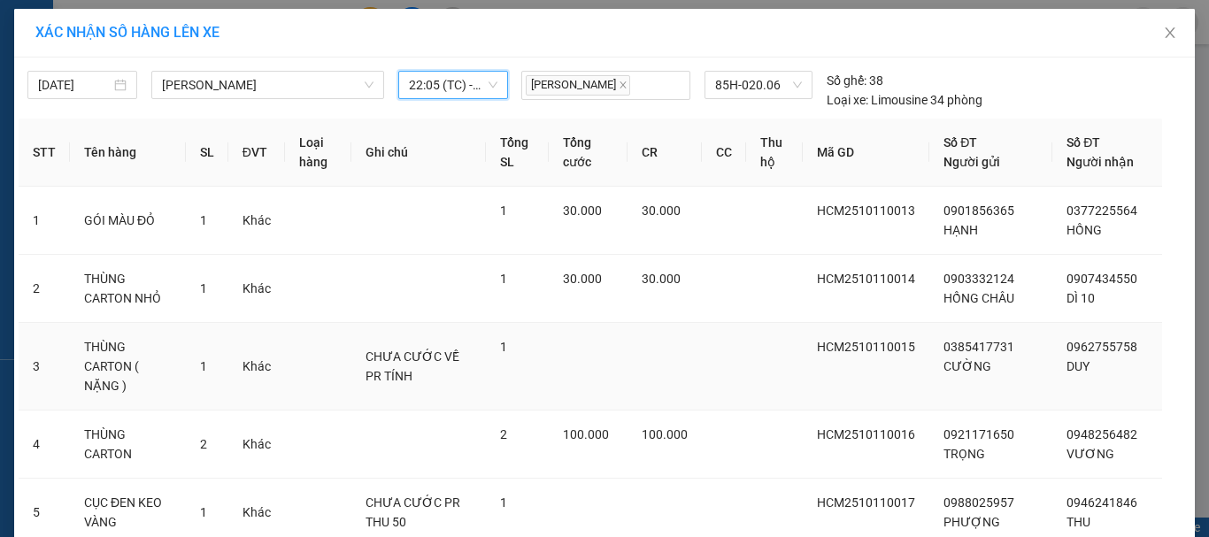
scroll to position [382, 0]
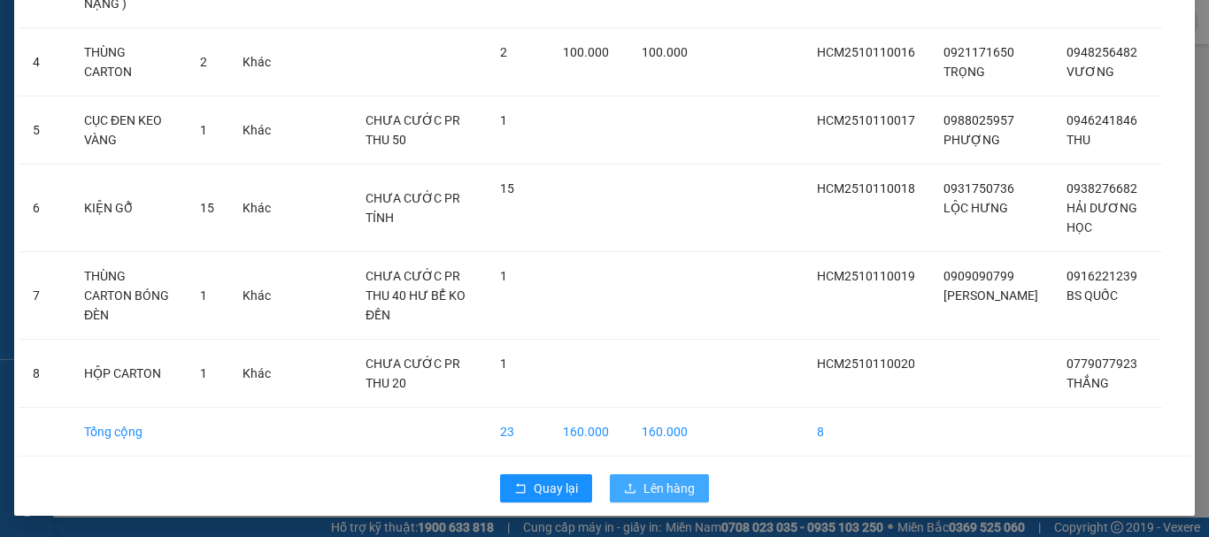
click at [651, 493] on span "Lên hàng" at bounding box center [669, 488] width 51 height 19
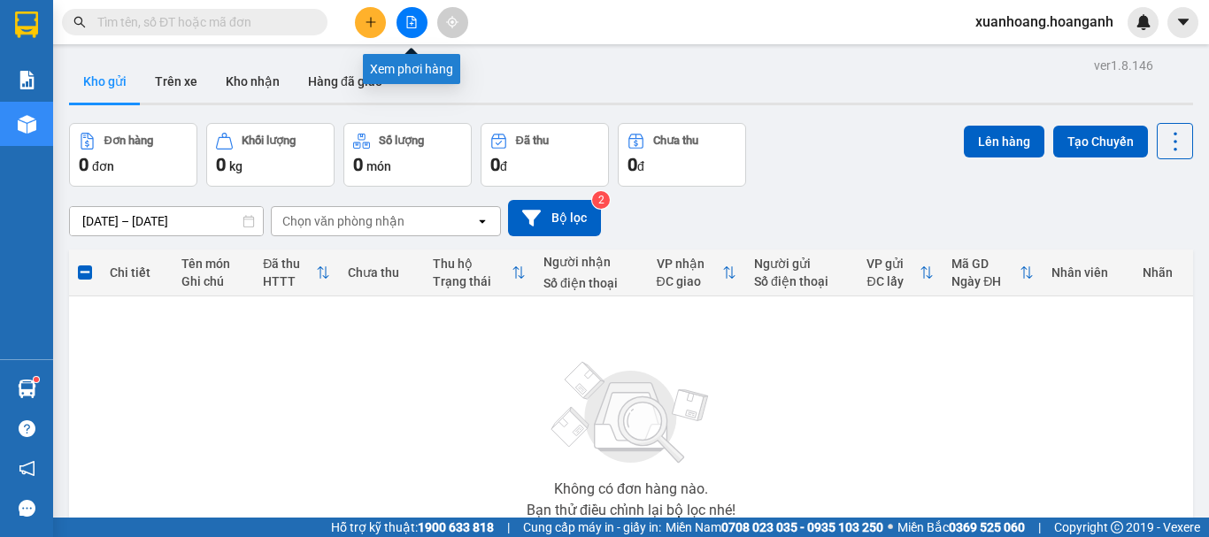
click at [412, 27] on icon "file-add" at bounding box center [412, 22] width 10 height 12
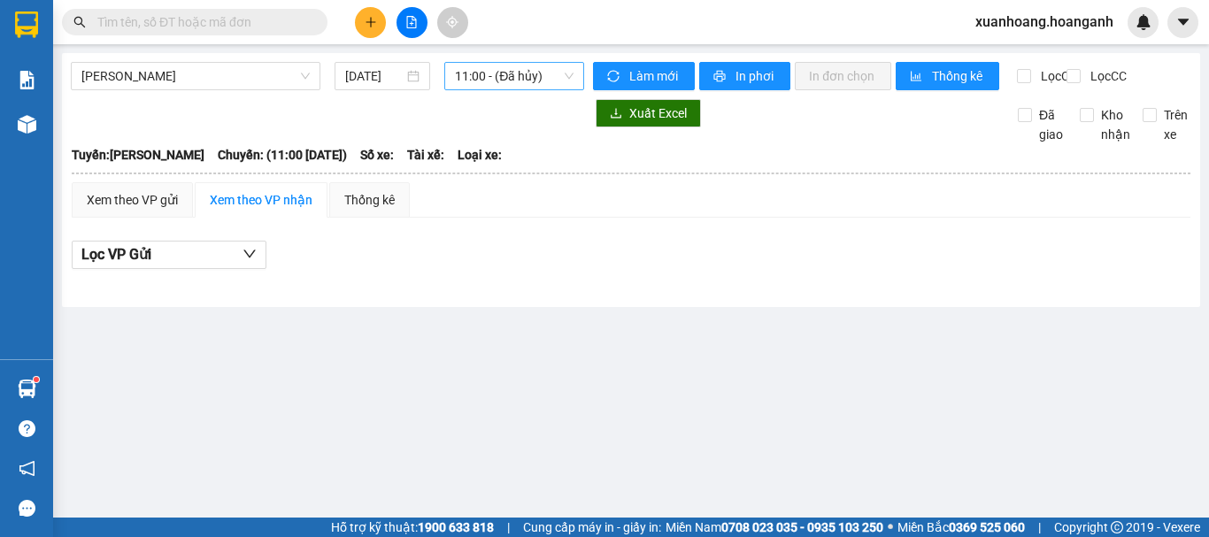
click at [482, 82] on span "11:00 - (Đã hủy)" at bounding box center [514, 76] width 119 height 27
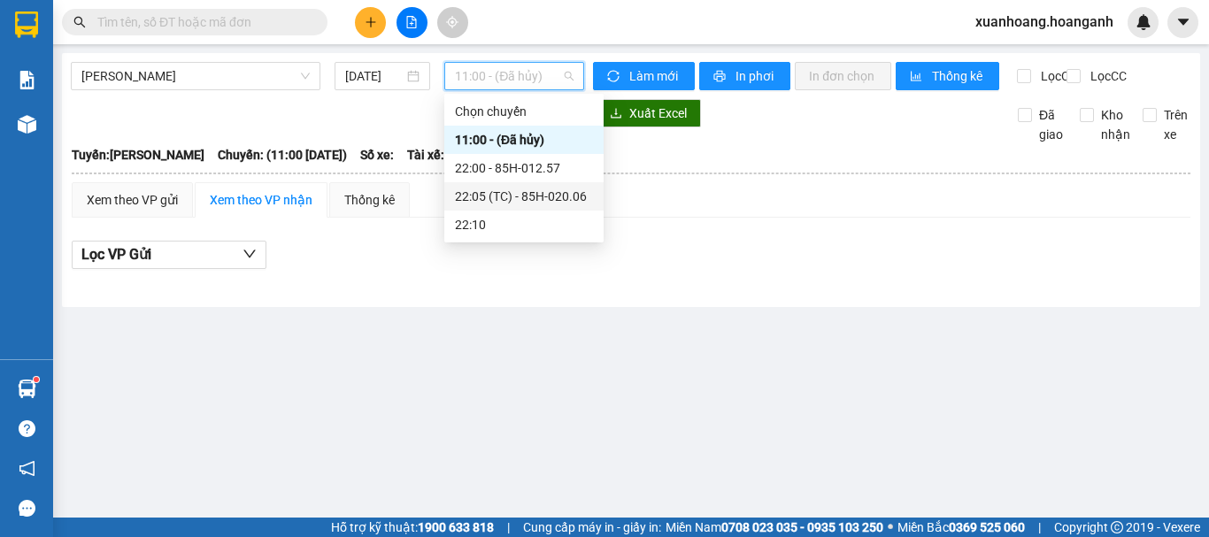
click at [508, 195] on div "22:05 (TC) - 85H-020.06" at bounding box center [524, 196] width 138 height 19
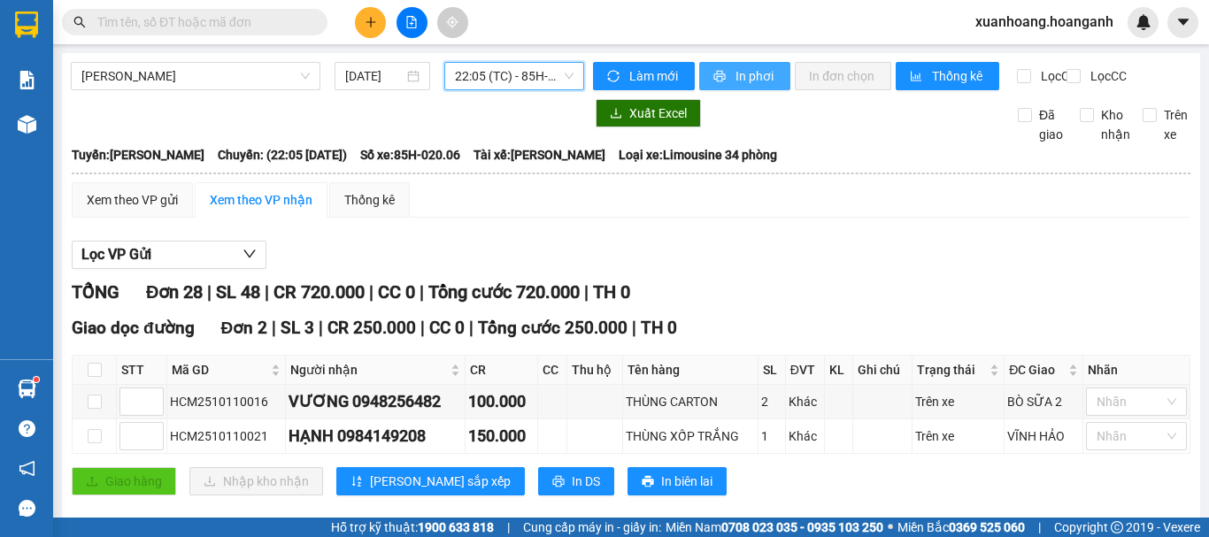
click at [738, 81] on span "In phơi" at bounding box center [756, 75] width 41 height 19
